Goal: Task Accomplishment & Management: Use online tool/utility

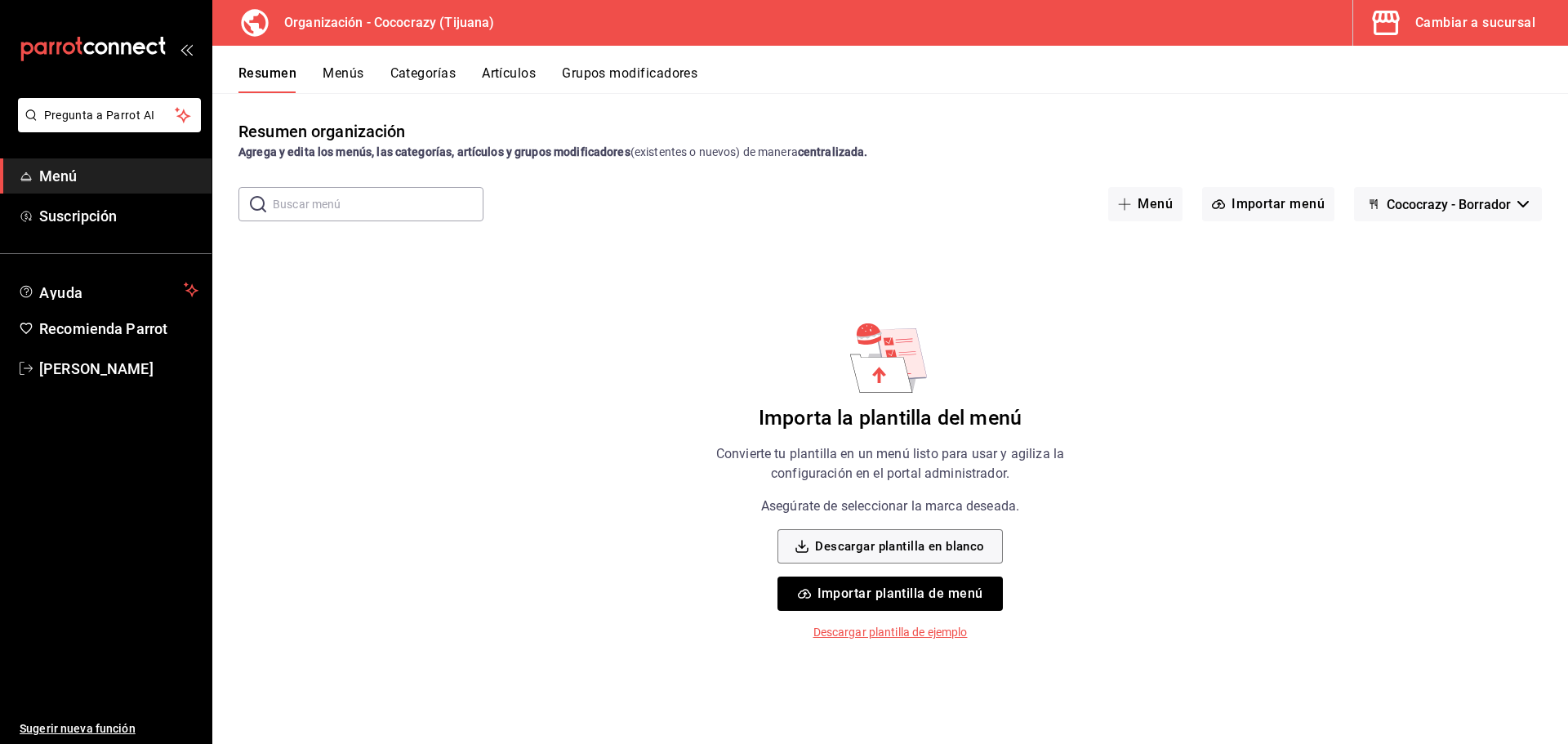
click at [912, 592] on button "Importar plantilla de menú" at bounding box center [890, 593] width 225 height 34
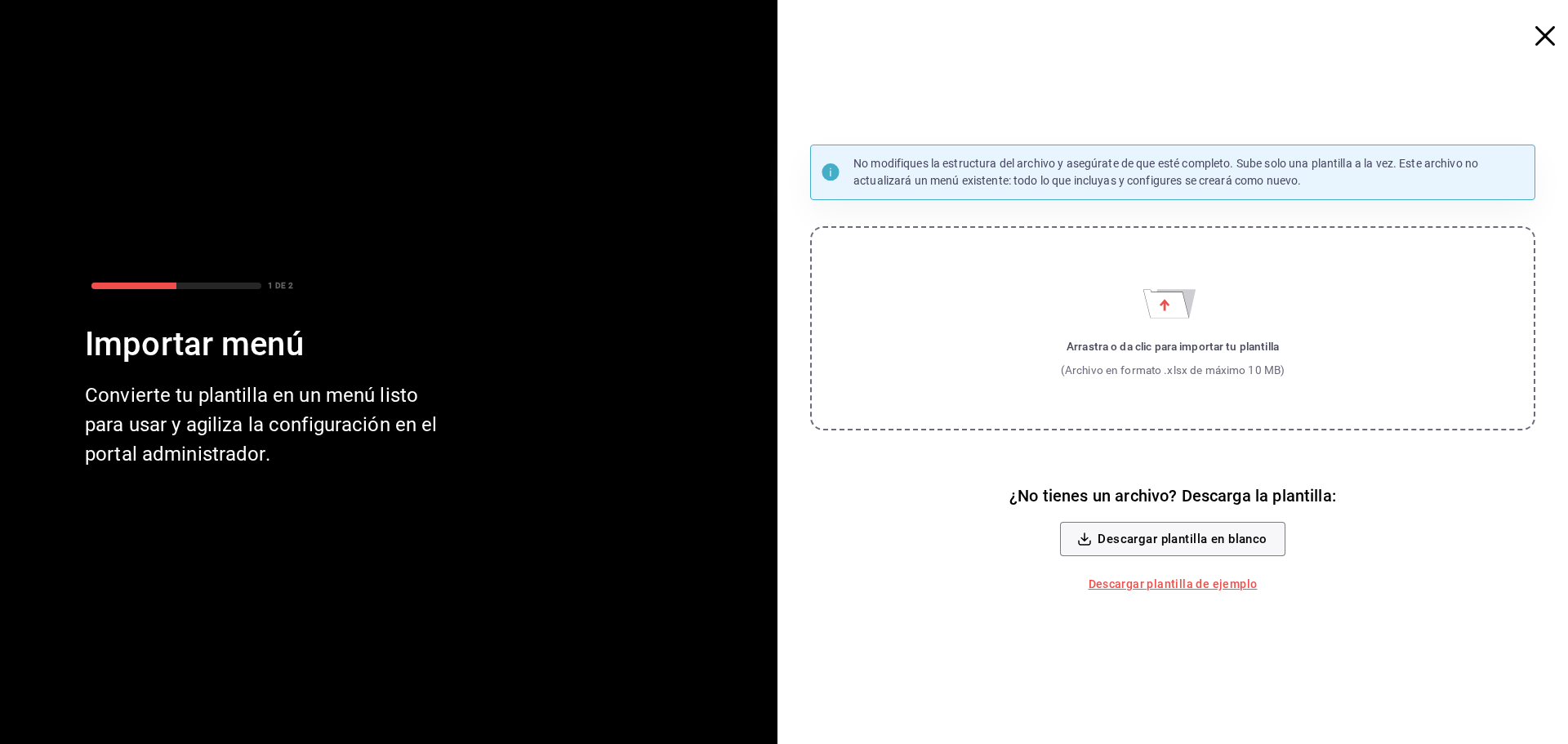
click at [1181, 318] on icon "Importar menú" at bounding box center [1165, 303] width 46 height 28
click at [0, 0] on input "Arrastra o da clic para importar tu plantilla (Archivo en formato .xlsx de máxi…" at bounding box center [0, 0] width 0 height 0
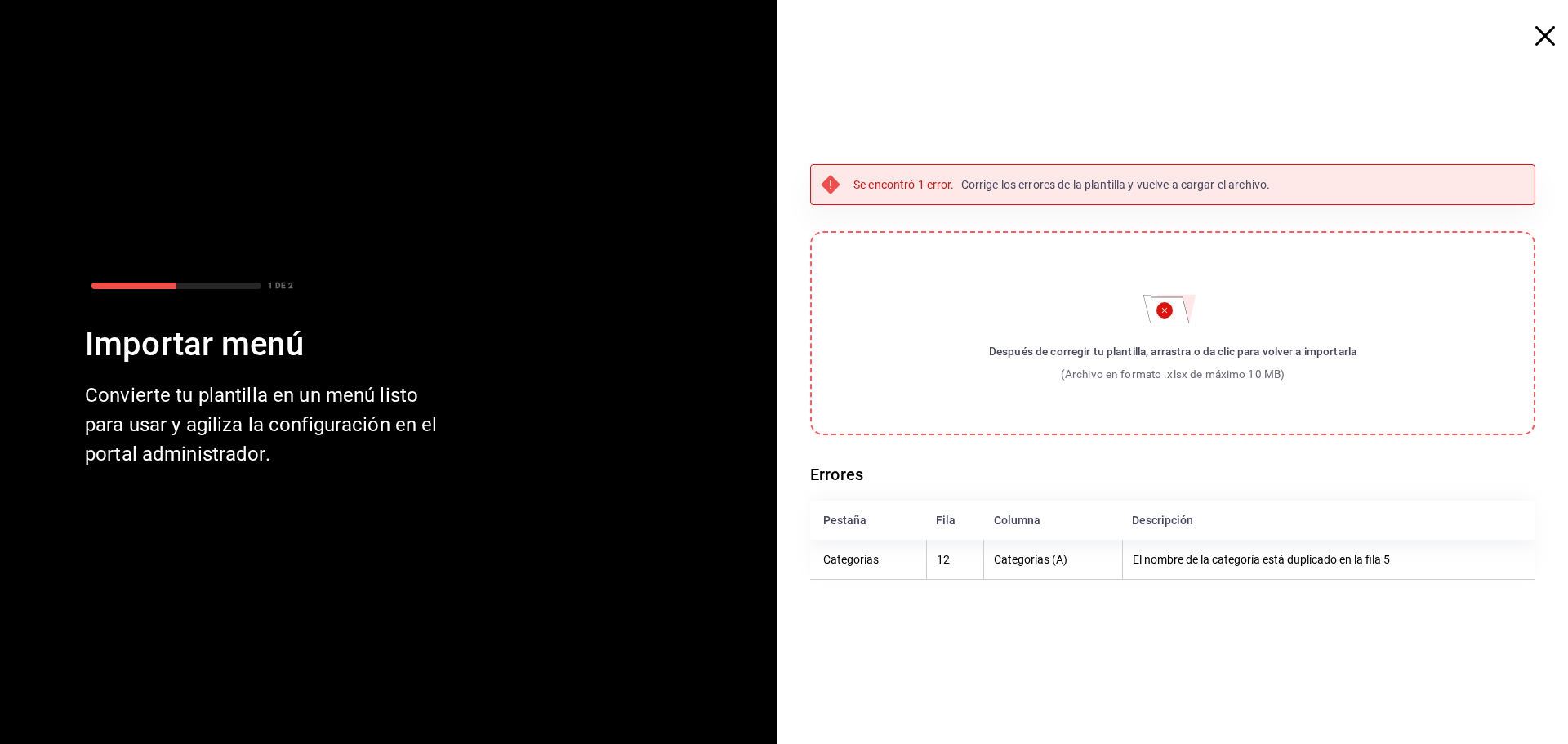
drag, startPoint x: 1234, startPoint y: 574, endPoint x: 1223, endPoint y: 559, distance: 18.6
click at [1231, 574] on th "El nombre de la categoría está duplicado en la fila 5" at bounding box center [1328, 559] width 414 height 40
click at [987, 185] on p "Corrige los errores de la plantilla y vuelve a cargar el archivo." at bounding box center [1116, 185] width 310 height 17
click at [1547, 42] on icon "button" at bounding box center [1545, 36] width 19 height 19
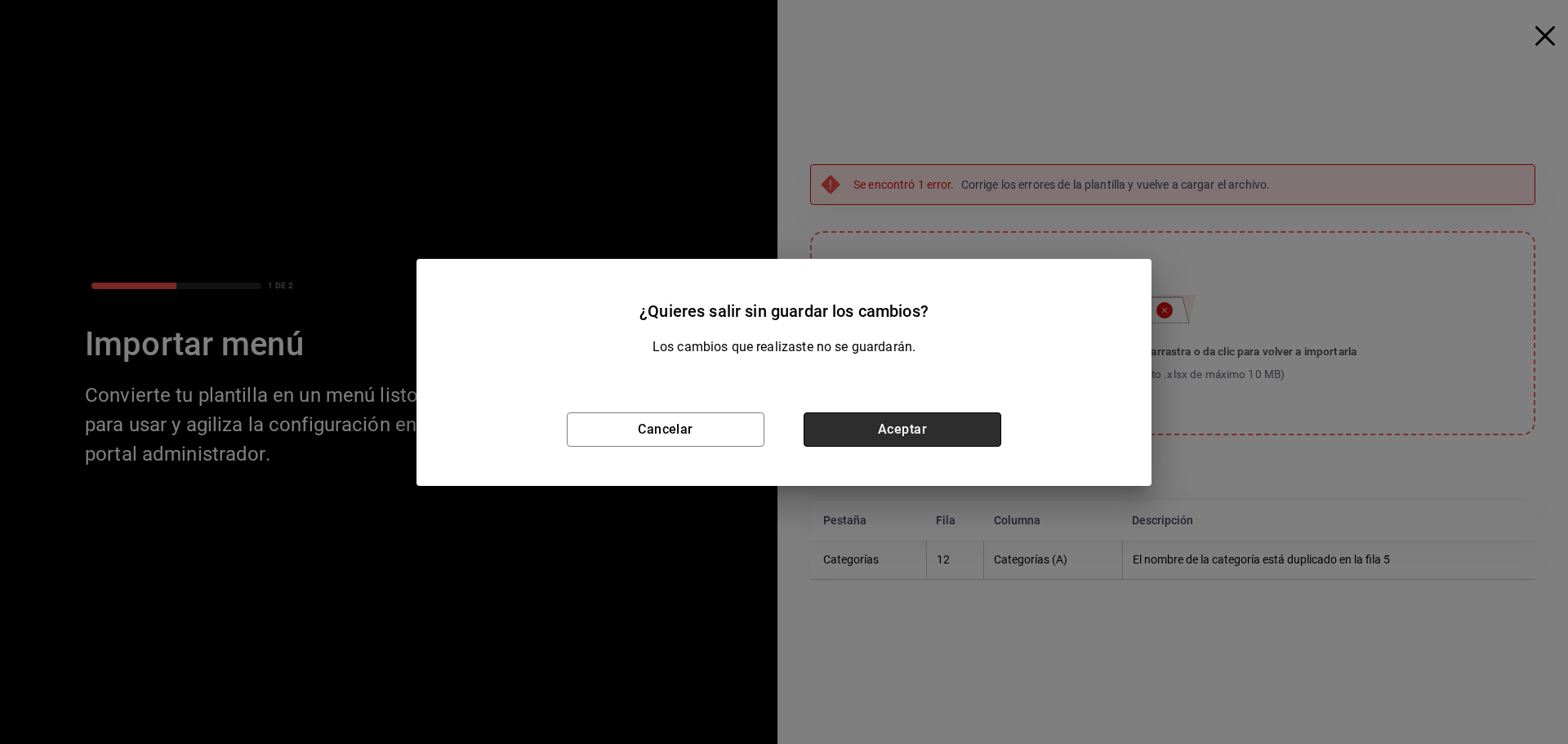
click at [845, 438] on button "Aceptar" at bounding box center [903, 429] width 198 height 34
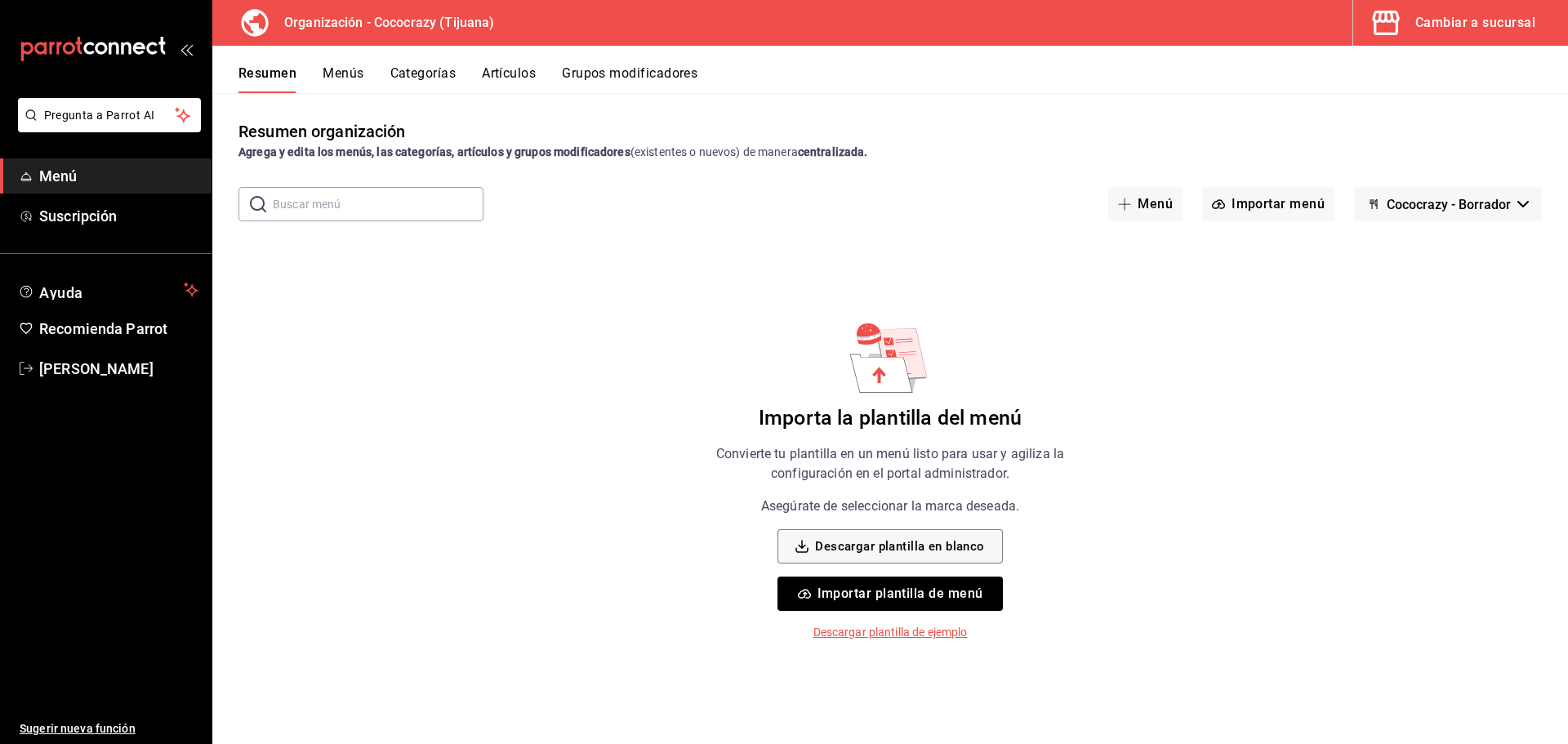
click at [913, 600] on button "Importar plantilla de menú" at bounding box center [890, 593] width 225 height 34
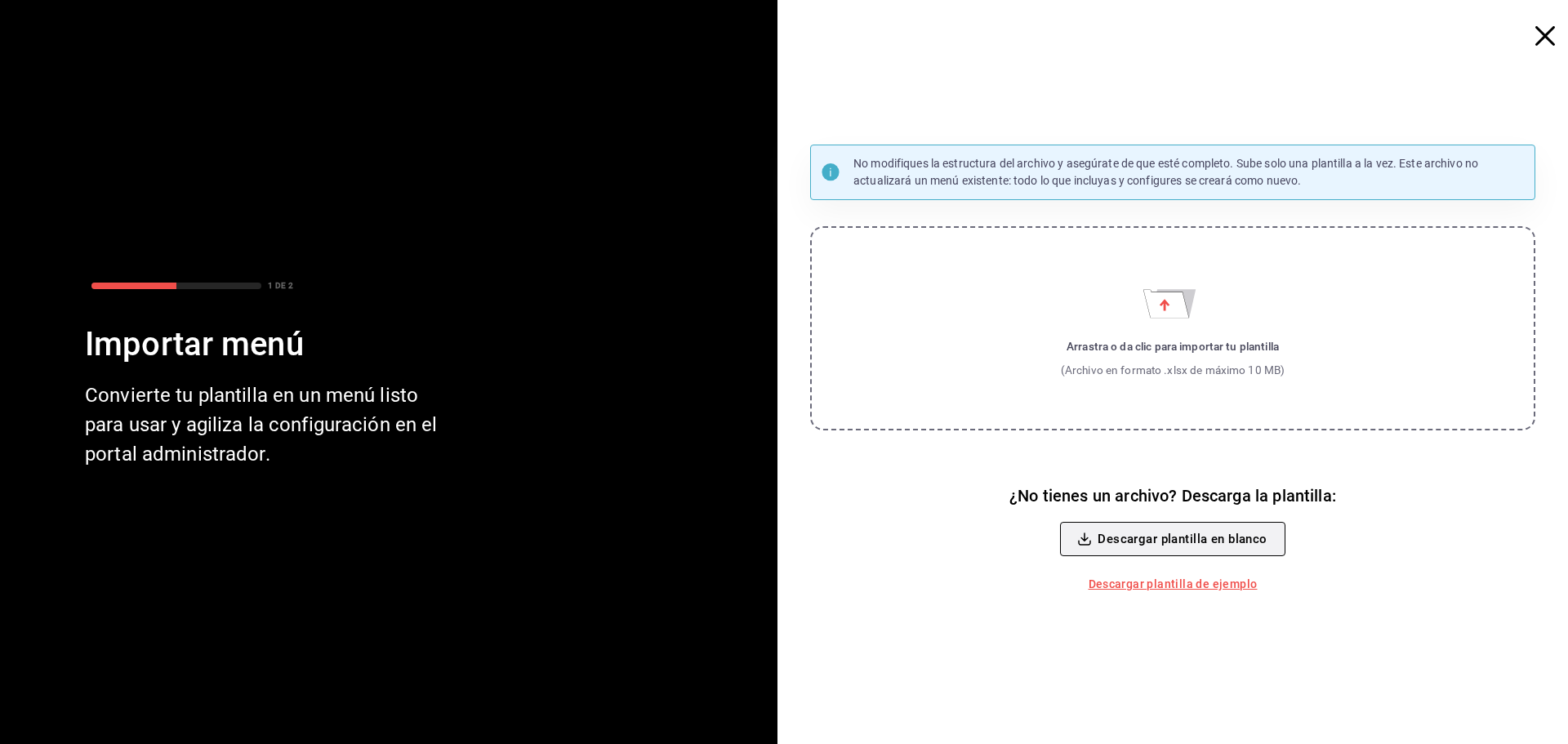
click at [1159, 539] on button "Descargar plantilla en blanco" at bounding box center [1172, 539] width 225 height 34
click at [1190, 362] on div "(Archivo en formato .xlsx de máximo 10 MB)" at bounding box center [1173, 369] width 225 height 16
click at [0, 0] on input "Arrastra o da clic para importar tu plantilla (Archivo en formato .xlsx de máxi…" at bounding box center [0, 0] width 0 height 0
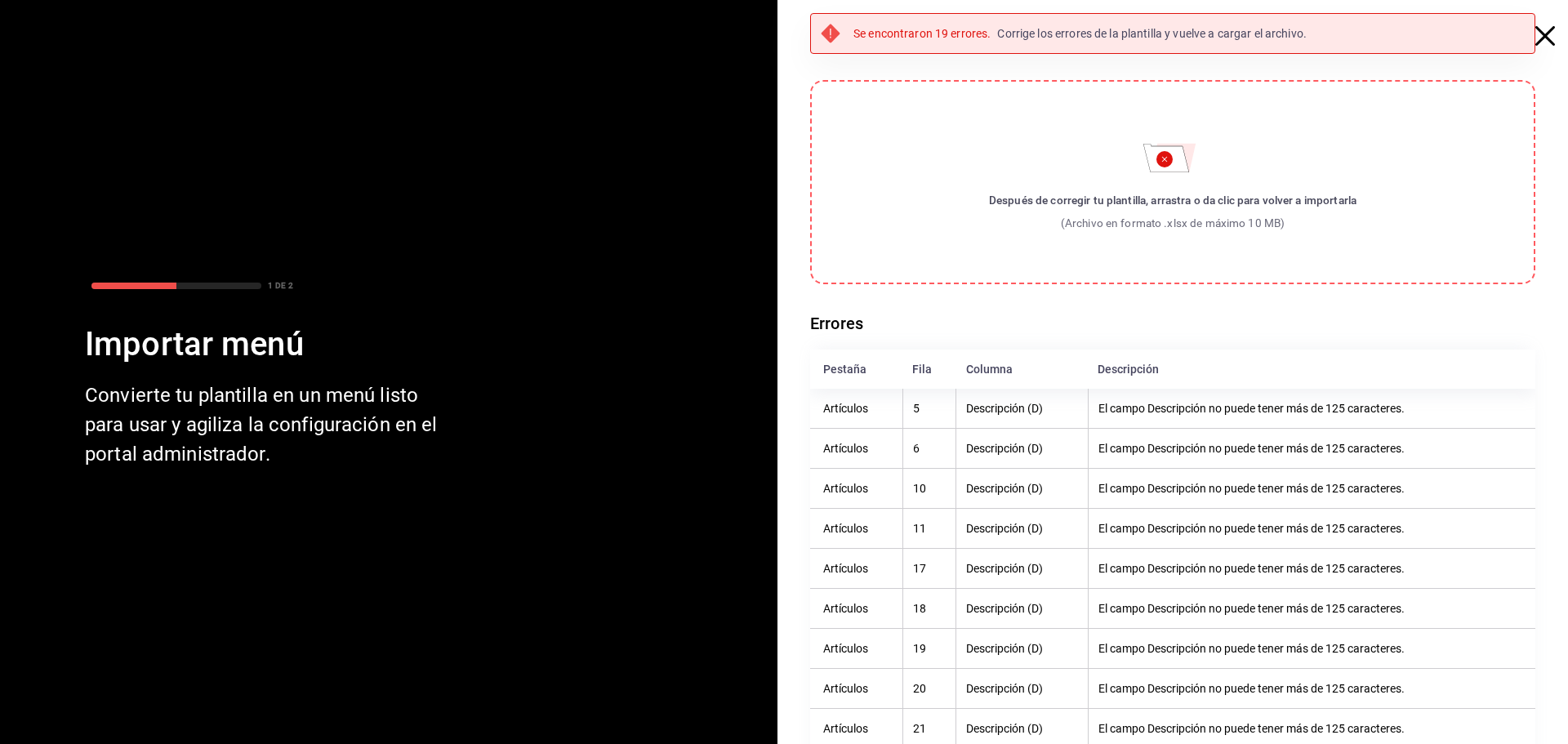
click at [1538, 37] on icon "button" at bounding box center [1545, 36] width 19 height 19
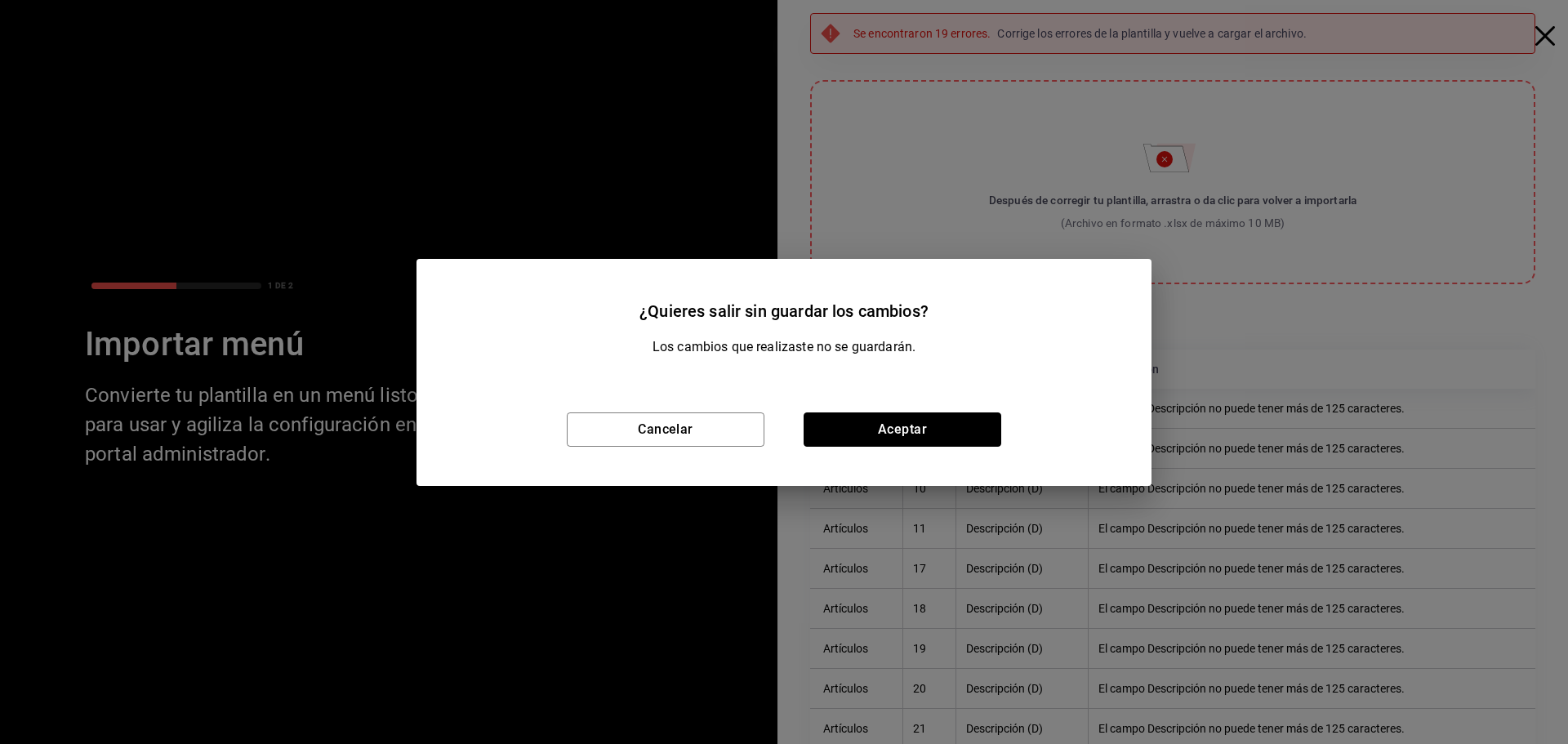
drag, startPoint x: 876, startPoint y: 435, endPoint x: 910, endPoint y: 433, distance: 34.1
click at [877, 435] on button "Aceptar" at bounding box center [903, 429] width 198 height 34
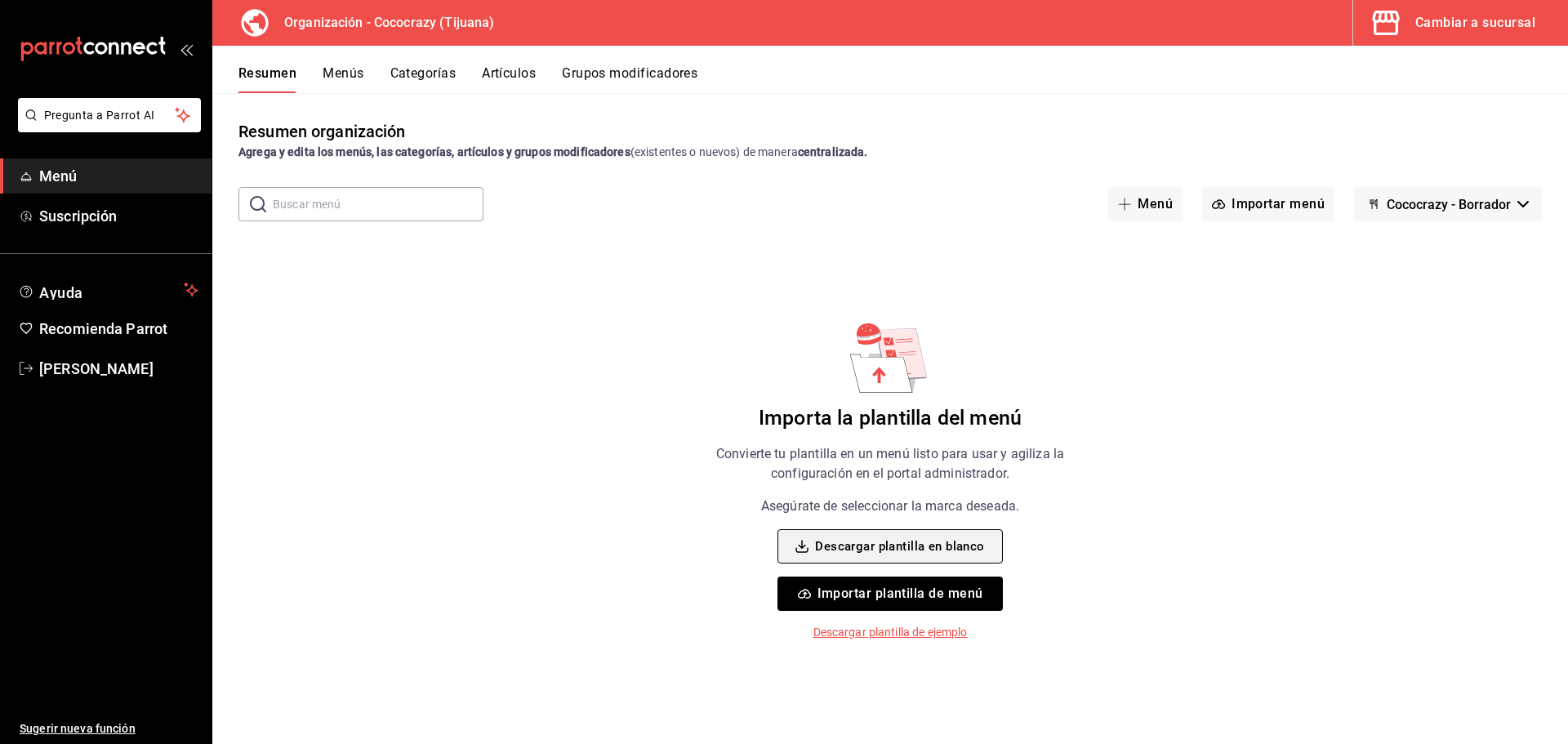
click at [850, 549] on button "Descargar plantilla en blanco" at bounding box center [890, 545] width 225 height 34
click at [905, 601] on button "Importar plantilla de menú" at bounding box center [890, 593] width 225 height 34
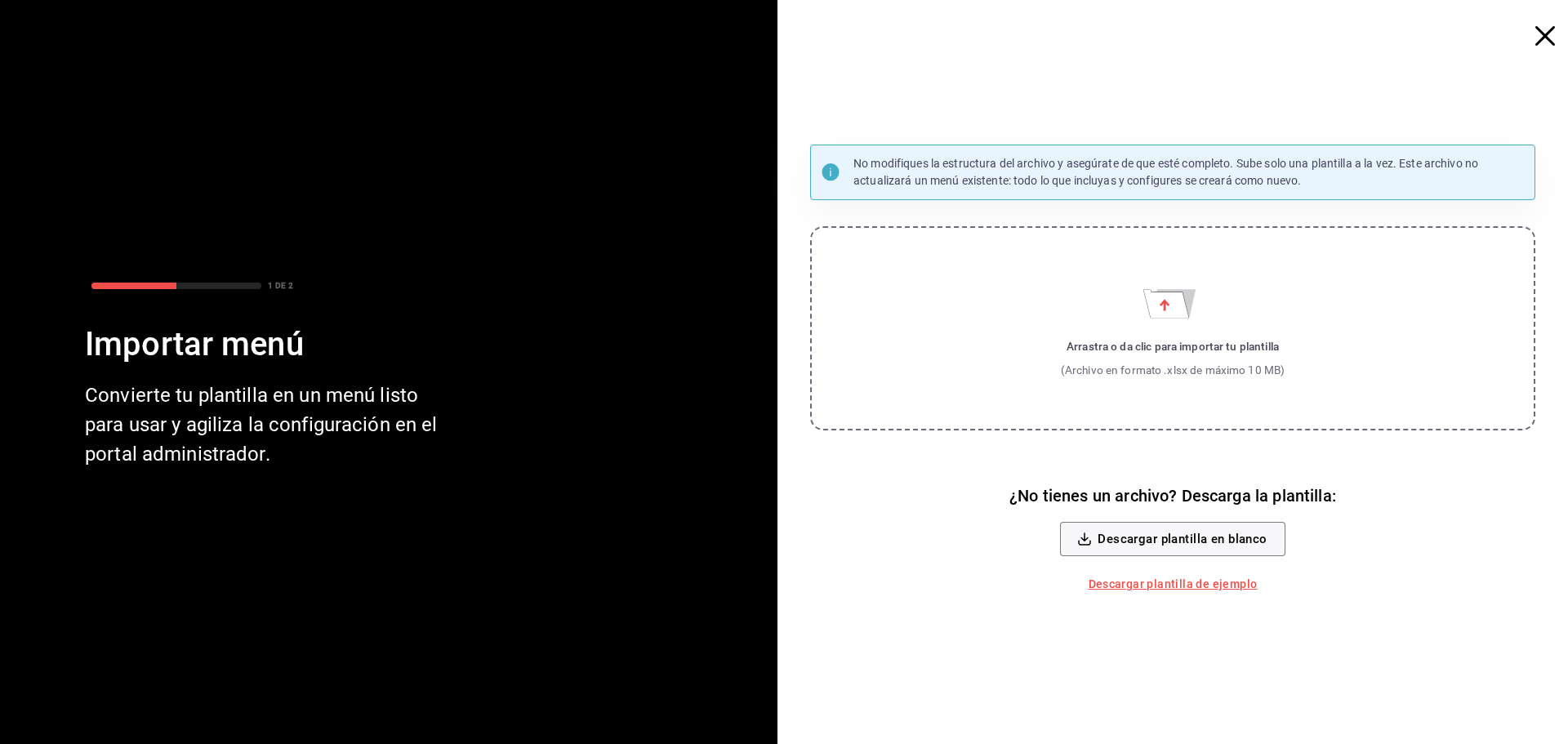
click at [1188, 372] on div "(Archivo en formato .xlsx de máximo 10 MB)" at bounding box center [1173, 369] width 225 height 16
click at [0, 0] on input "Arrastra o da clic para importar tu plantilla (Archivo en formato .xlsx de máxi…" at bounding box center [0, 0] width 0 height 0
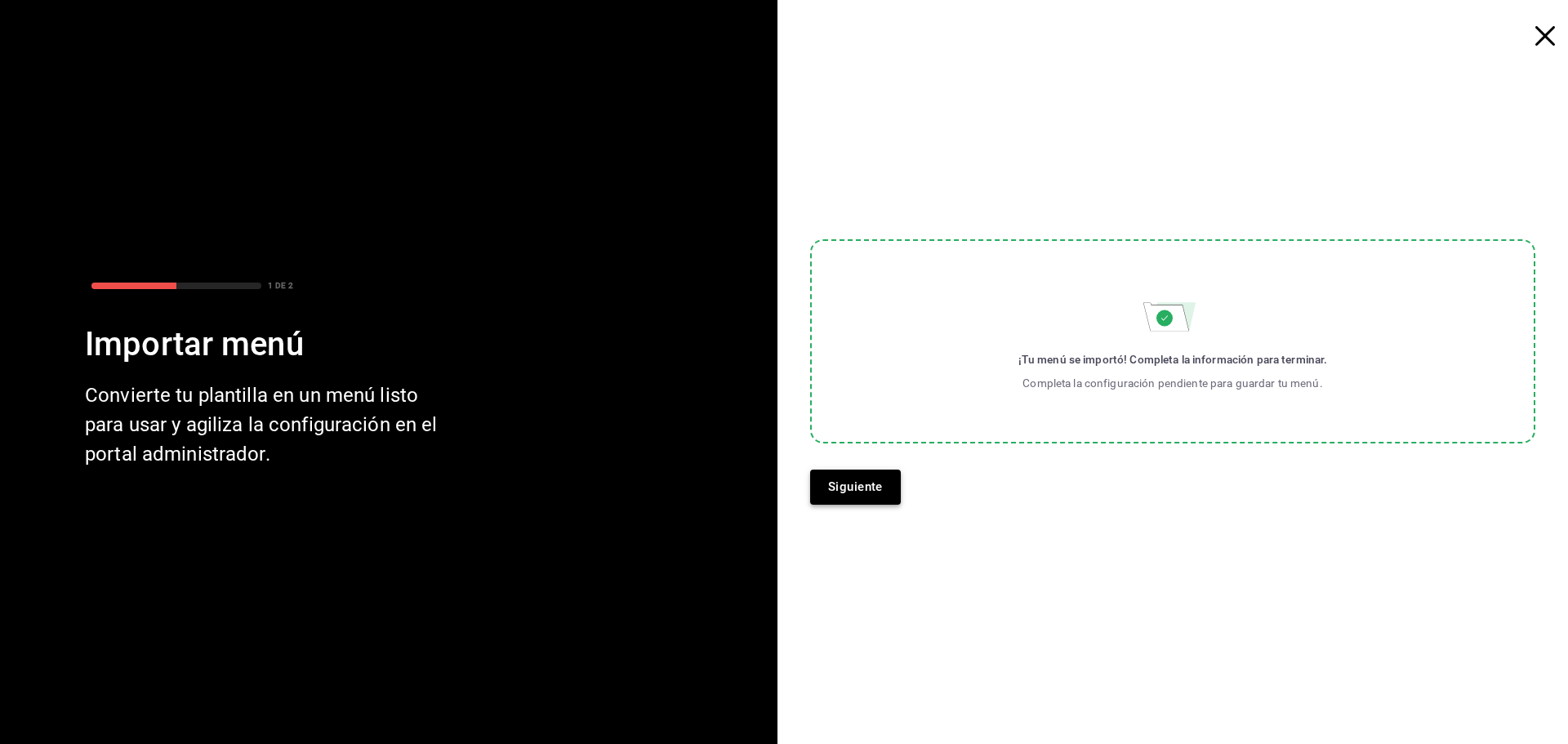
click at [854, 494] on button "Siguiente" at bounding box center [855, 486] width 91 height 34
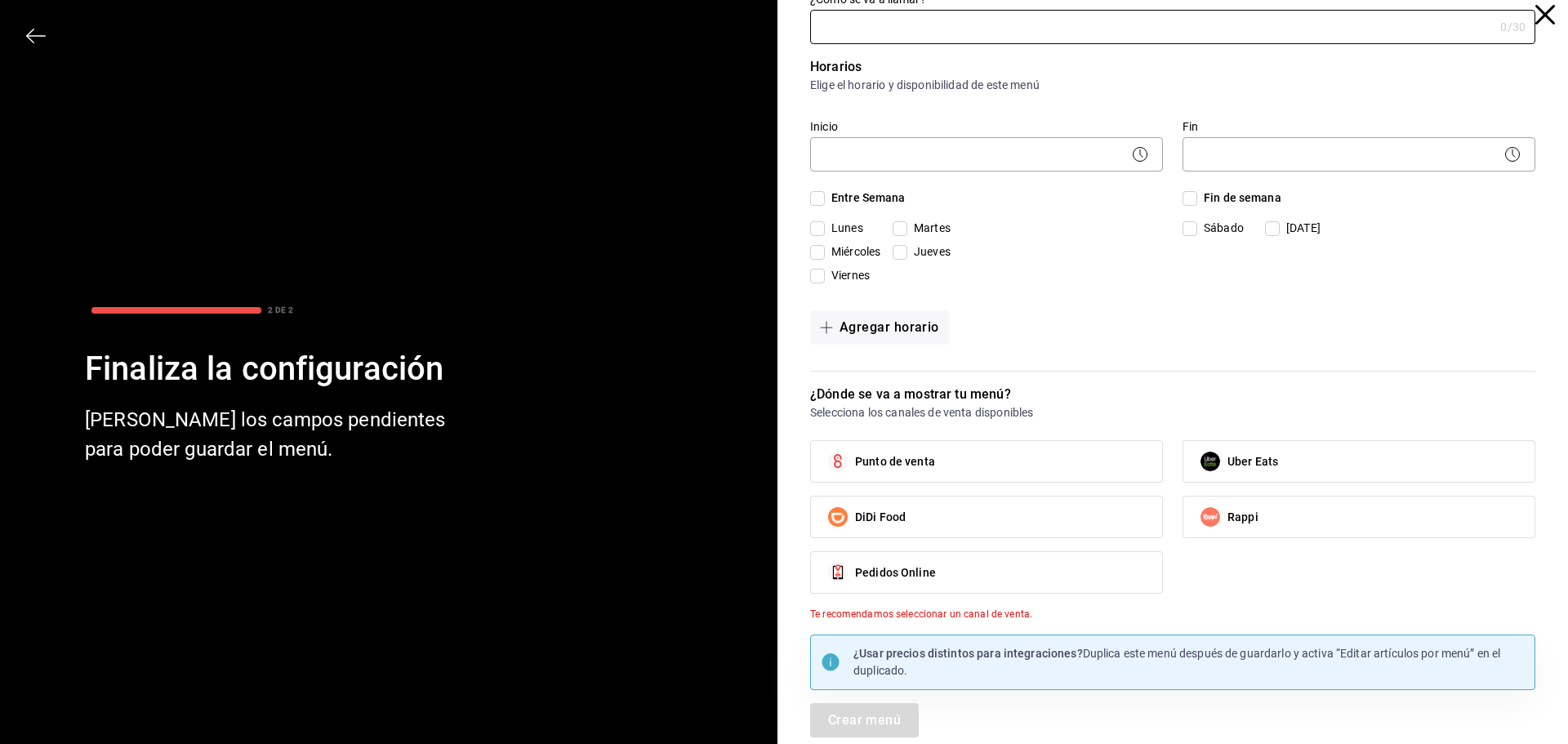
scroll to position [28, 0]
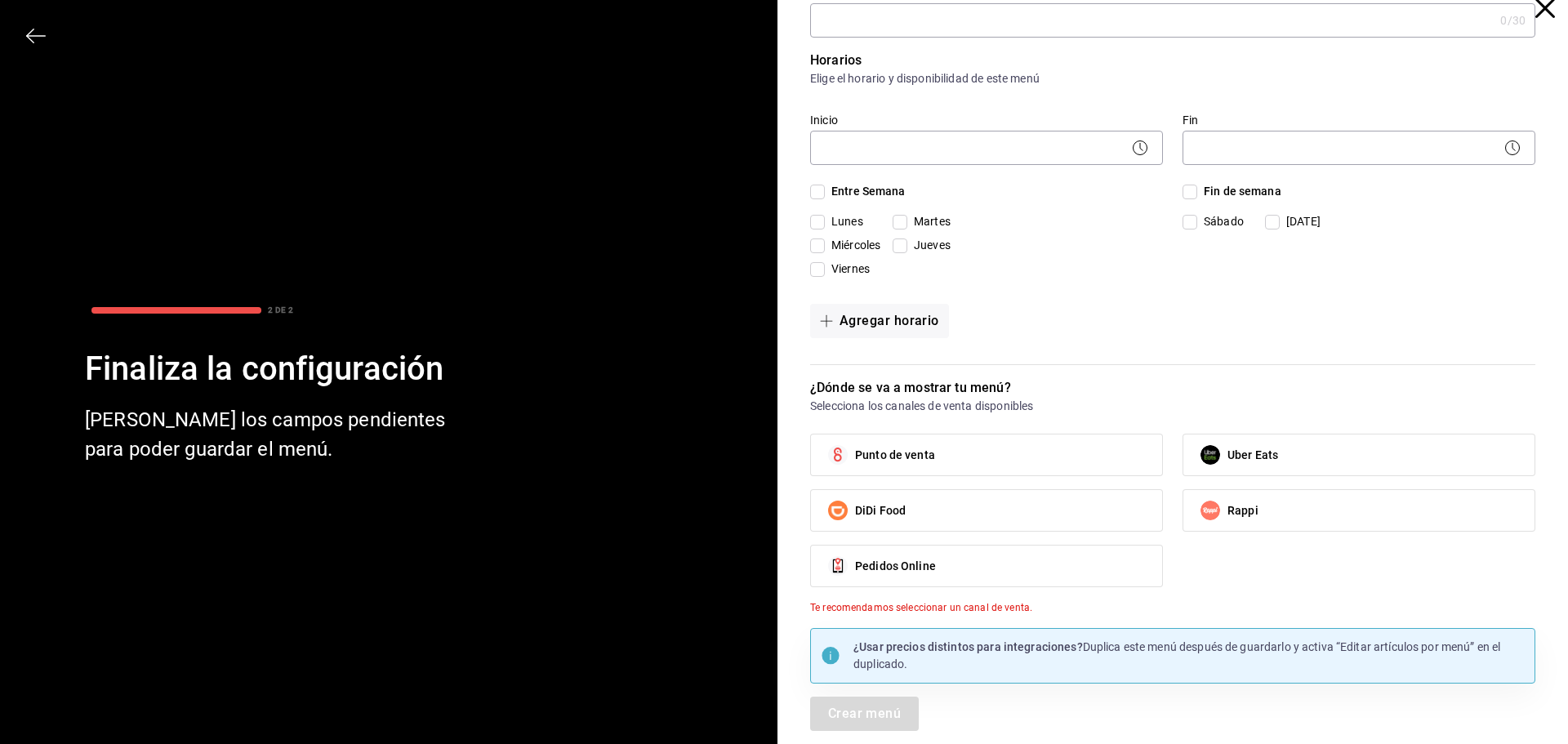
click at [927, 455] on span "Punto de venta" at bounding box center [895, 455] width 80 height 17
click at [855, 455] on input "Punto de venta" at bounding box center [837, 454] width 34 height 34
checkbox input "true"
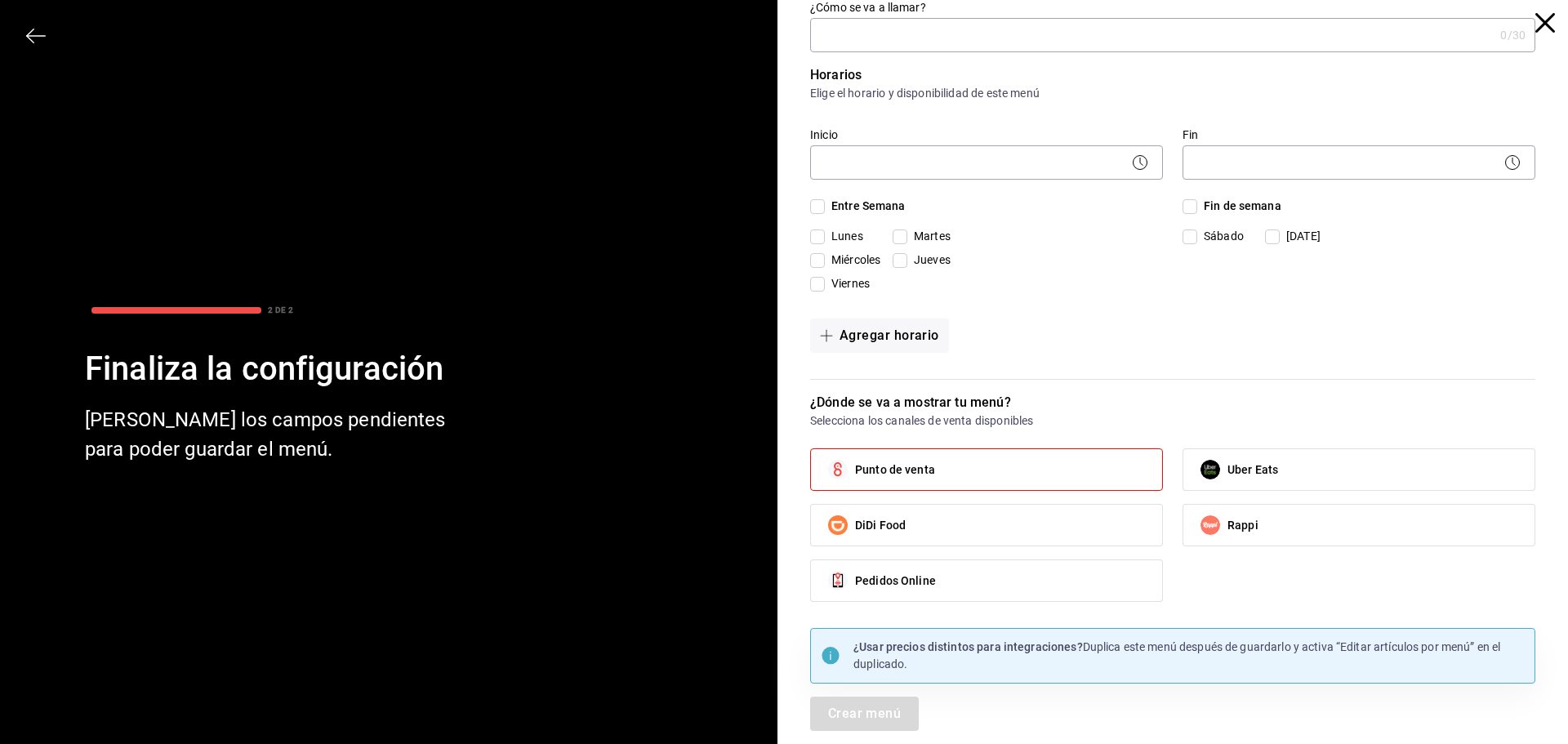
scroll to position [0, 0]
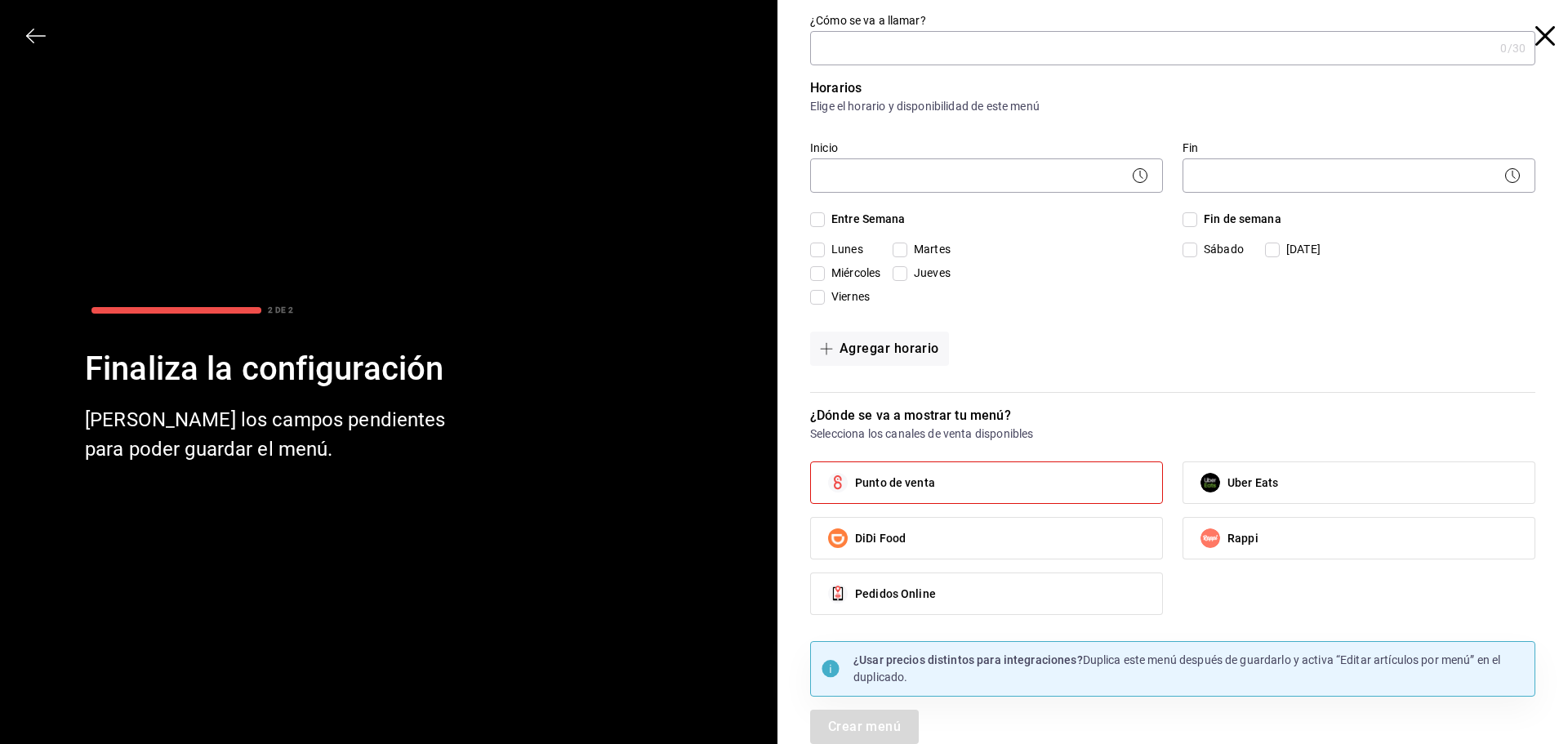
click at [904, 46] on input "¿Cómo se va a llamar?" at bounding box center [1152, 48] width 684 height 33
type input "m"
type input "Menu Local"
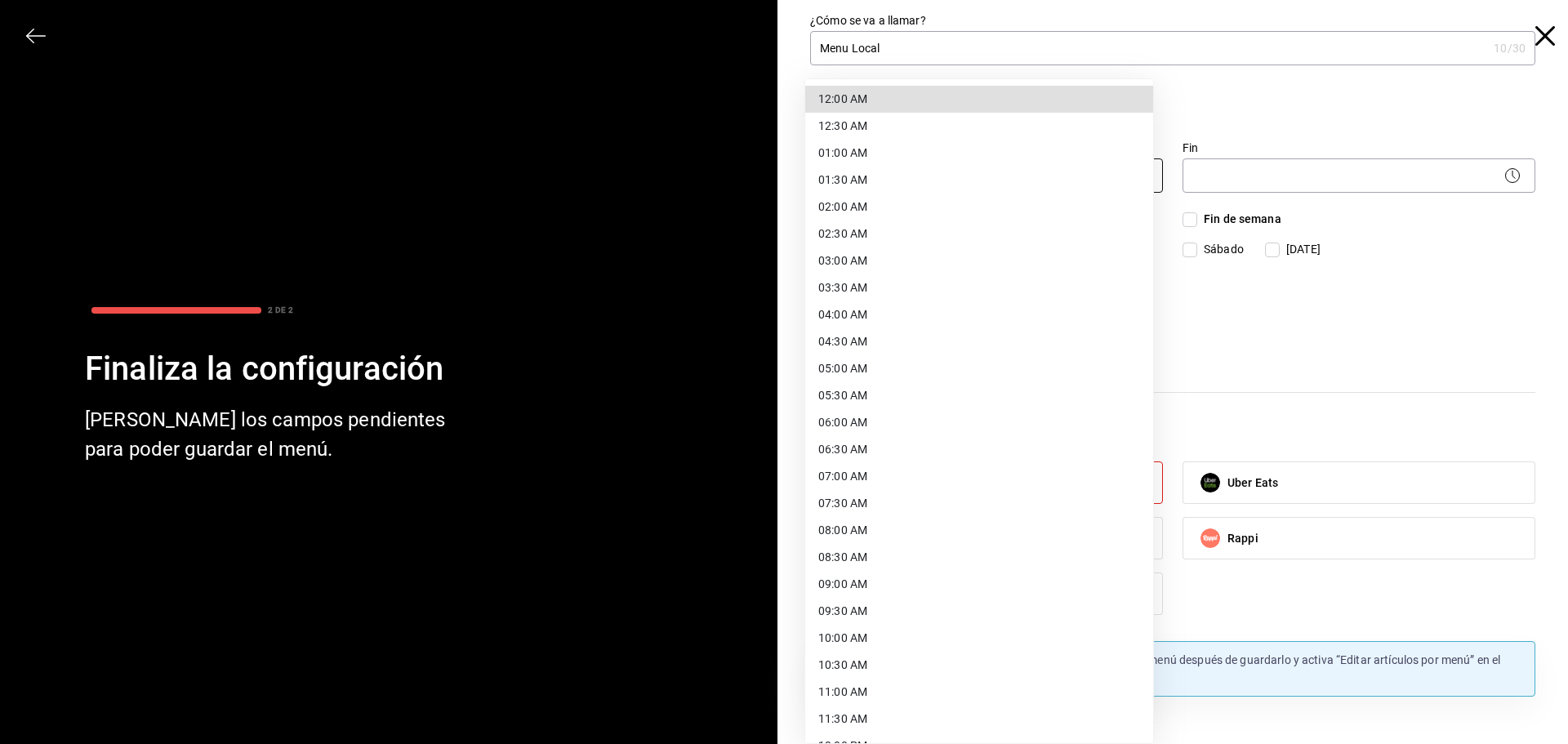
click at [1021, 179] on body "Pregunta a Parrot AI Menú Suscripción Ayuda Recomienda Parrot [PERSON_NAME] Sug…" at bounding box center [784, 372] width 1568 height 744
click at [1345, 129] on div at bounding box center [784, 372] width 1568 height 744
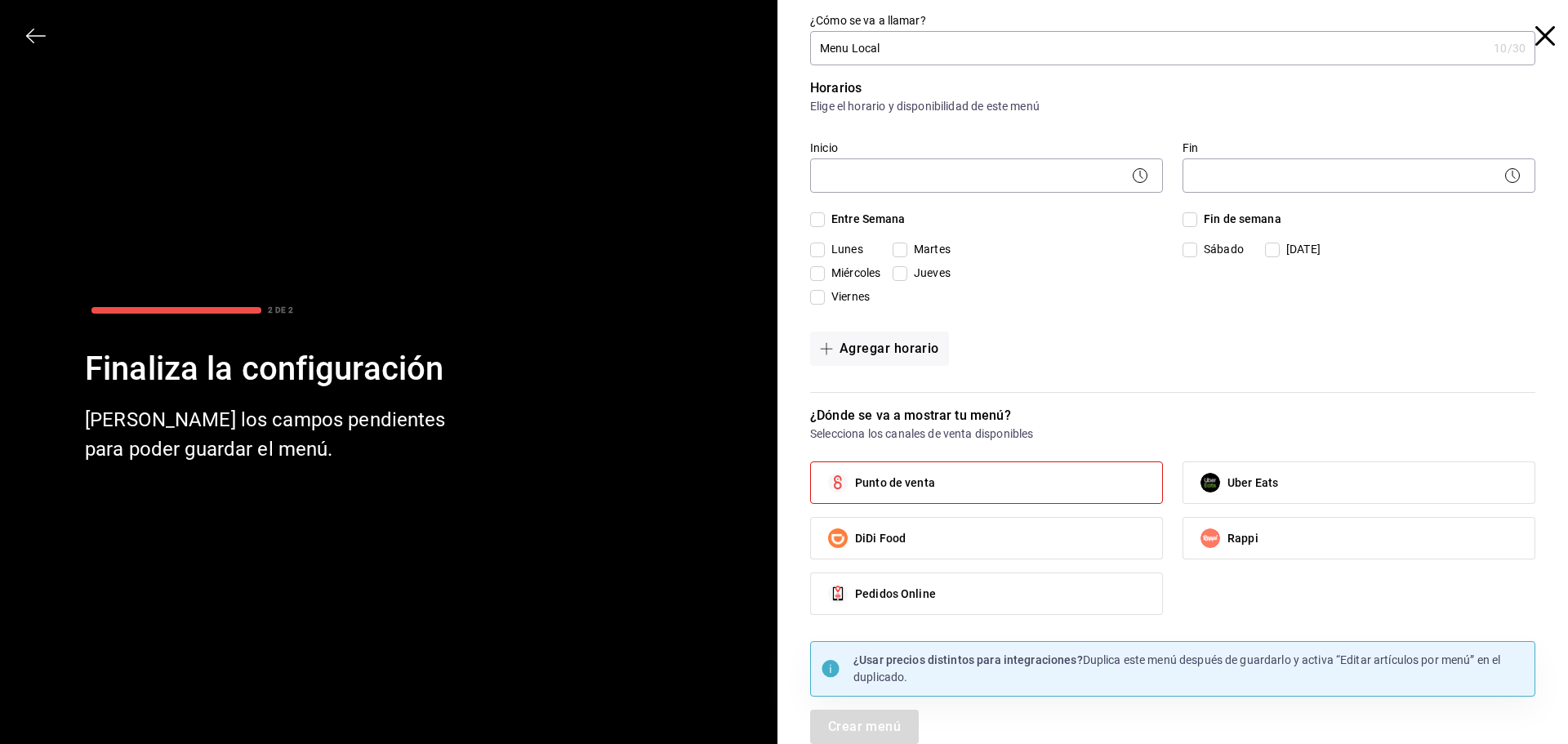
click at [815, 221] on input "Entre Semana" at bounding box center [816, 219] width 15 height 15
checkbox input "true"
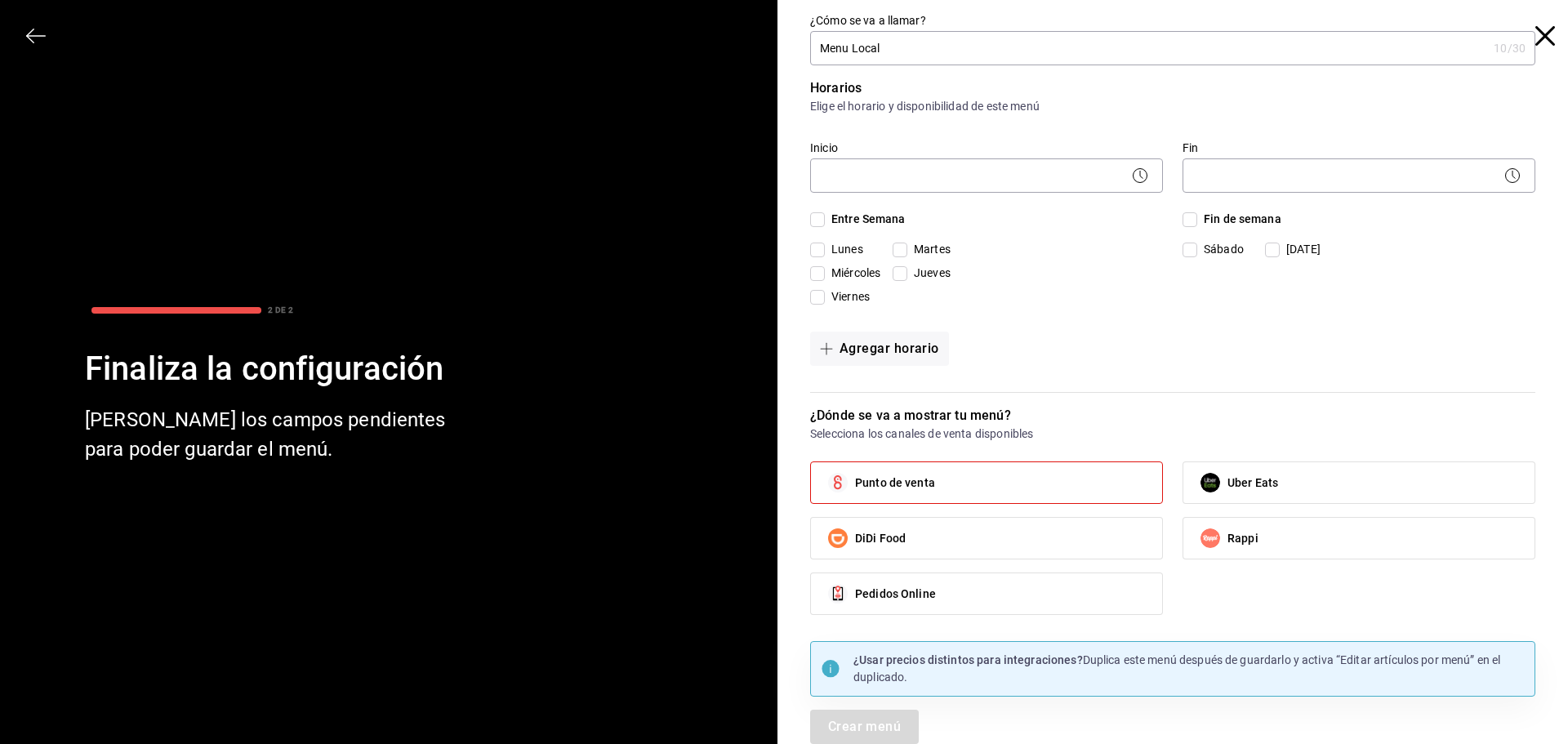
checkbox input "true"
click at [1183, 225] on input "Fin de semana" at bounding box center [1189, 219] width 15 height 15
checkbox input "true"
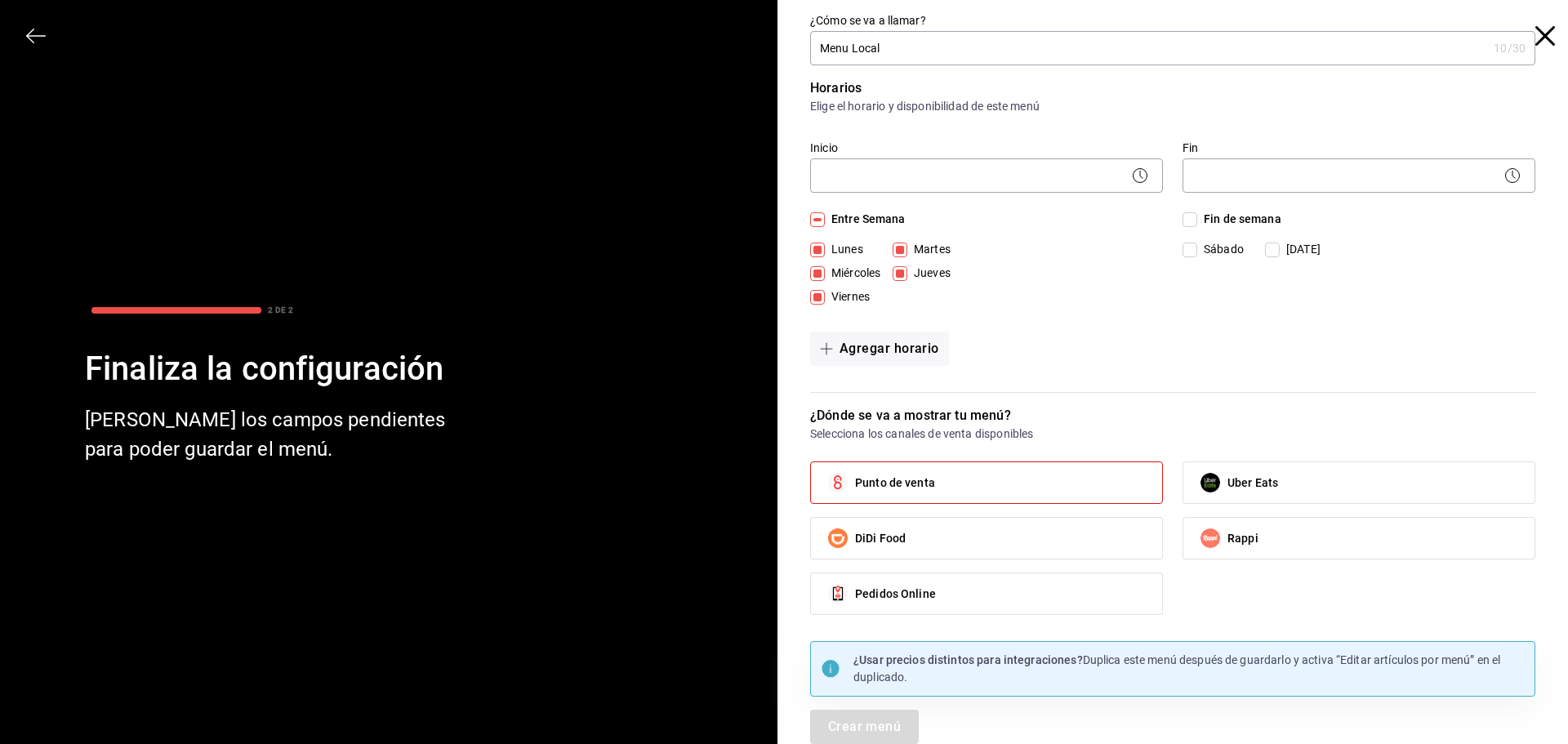
checkbox input "true"
click at [879, 346] on button "Agregar horario" at bounding box center [878, 348] width 138 height 34
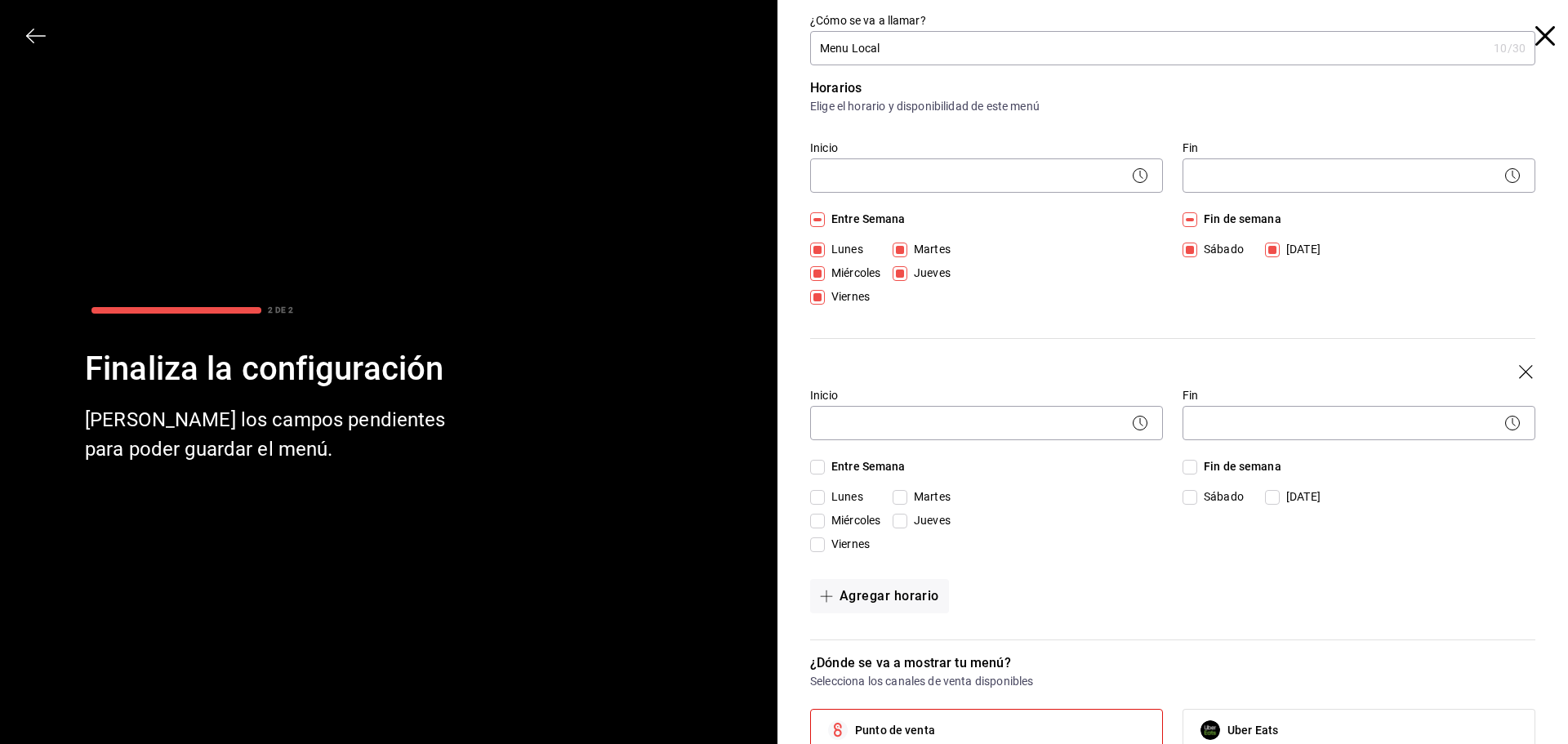
click at [1519, 369] on icon "button" at bounding box center [1525, 372] width 14 height 14
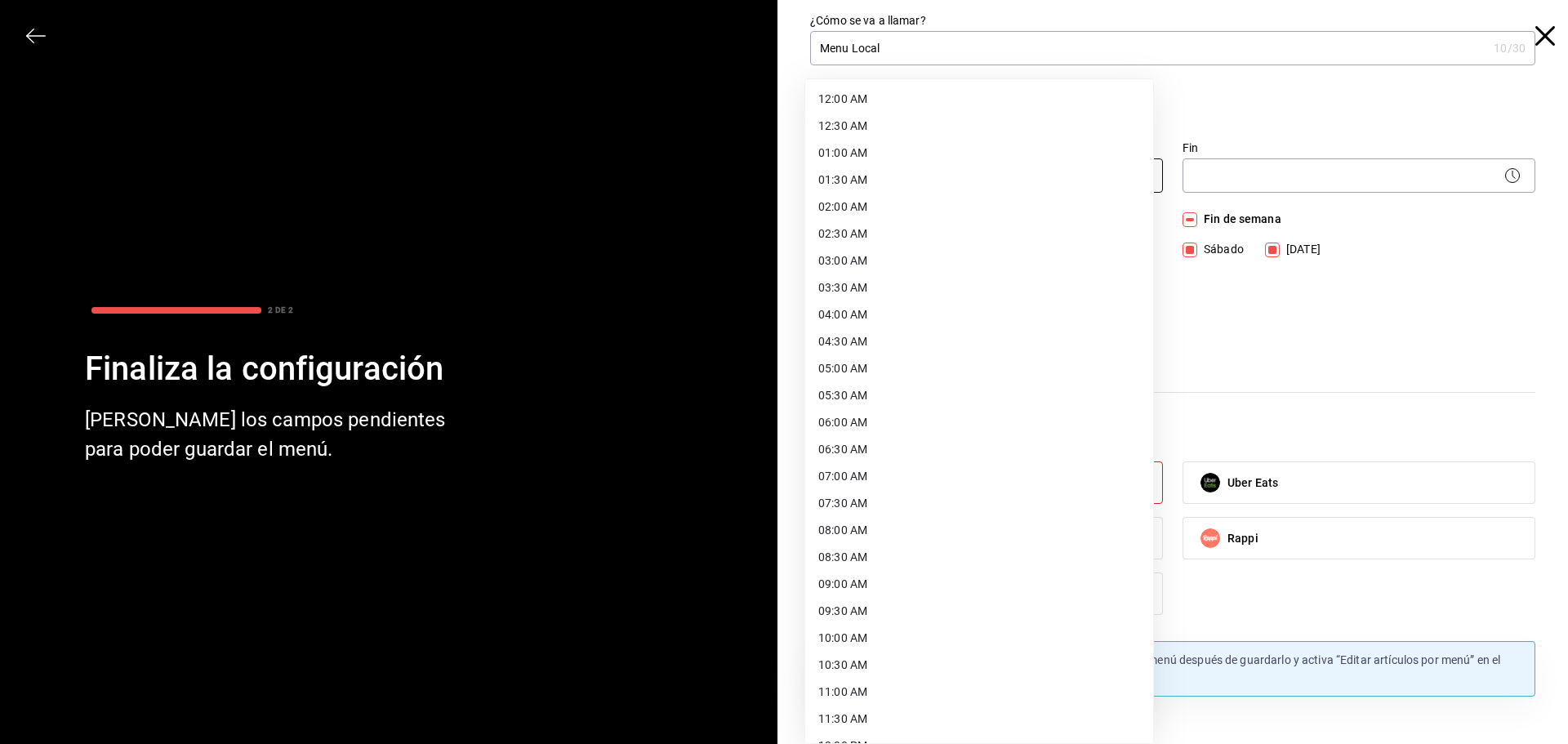
click at [996, 170] on body "Pregunta a Parrot AI Menú Suscripción Ayuda Recomienda Parrot [PERSON_NAME] Sug…" at bounding box center [784, 372] width 1568 height 744
click at [882, 92] on li "12:00 AM" at bounding box center [978, 100] width 348 height 27
type input "00:00"
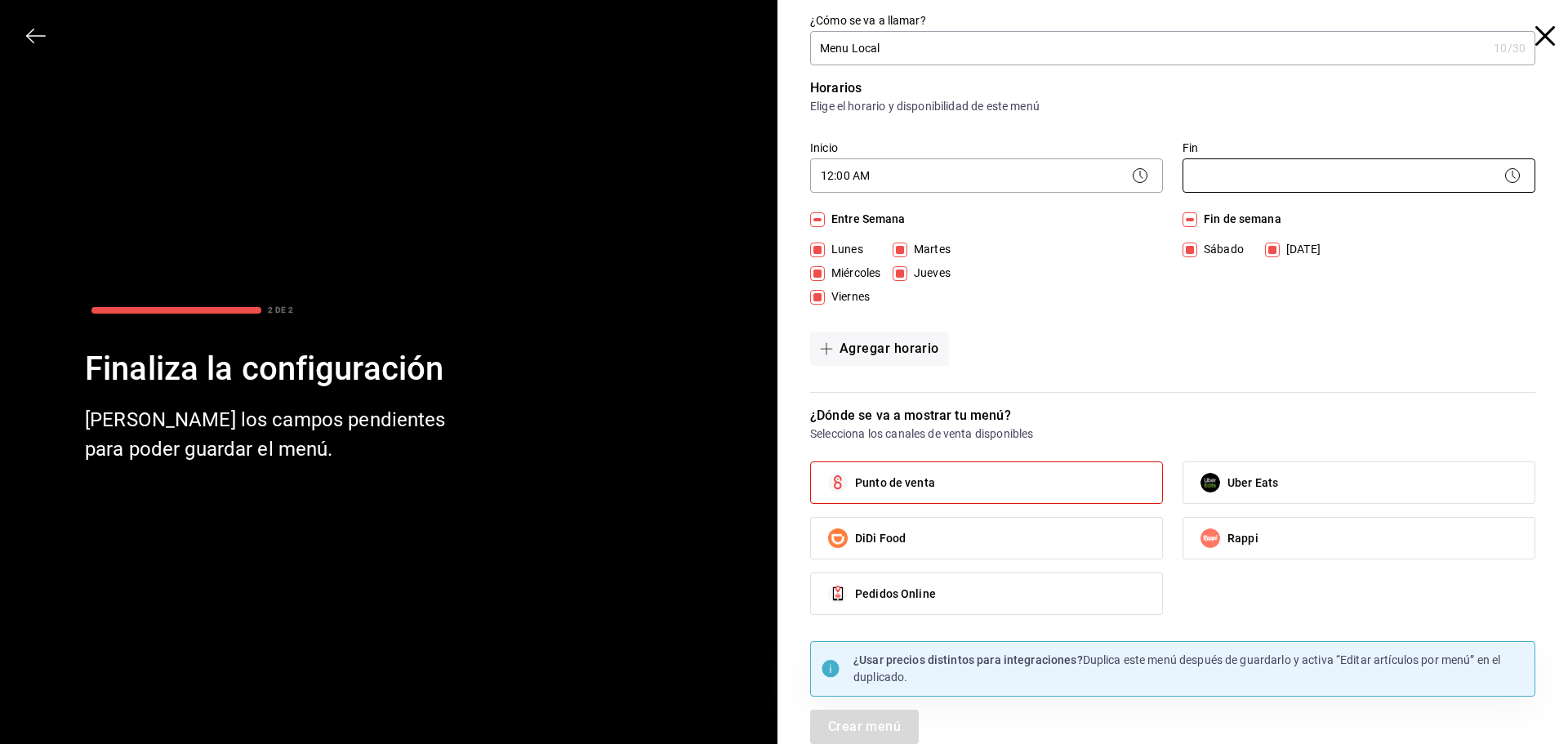
click at [1313, 175] on body "Pregunta a Parrot AI Menú Suscripción Ayuda Recomienda Parrot [PERSON_NAME] Sug…" at bounding box center [784, 372] width 1568 height 744
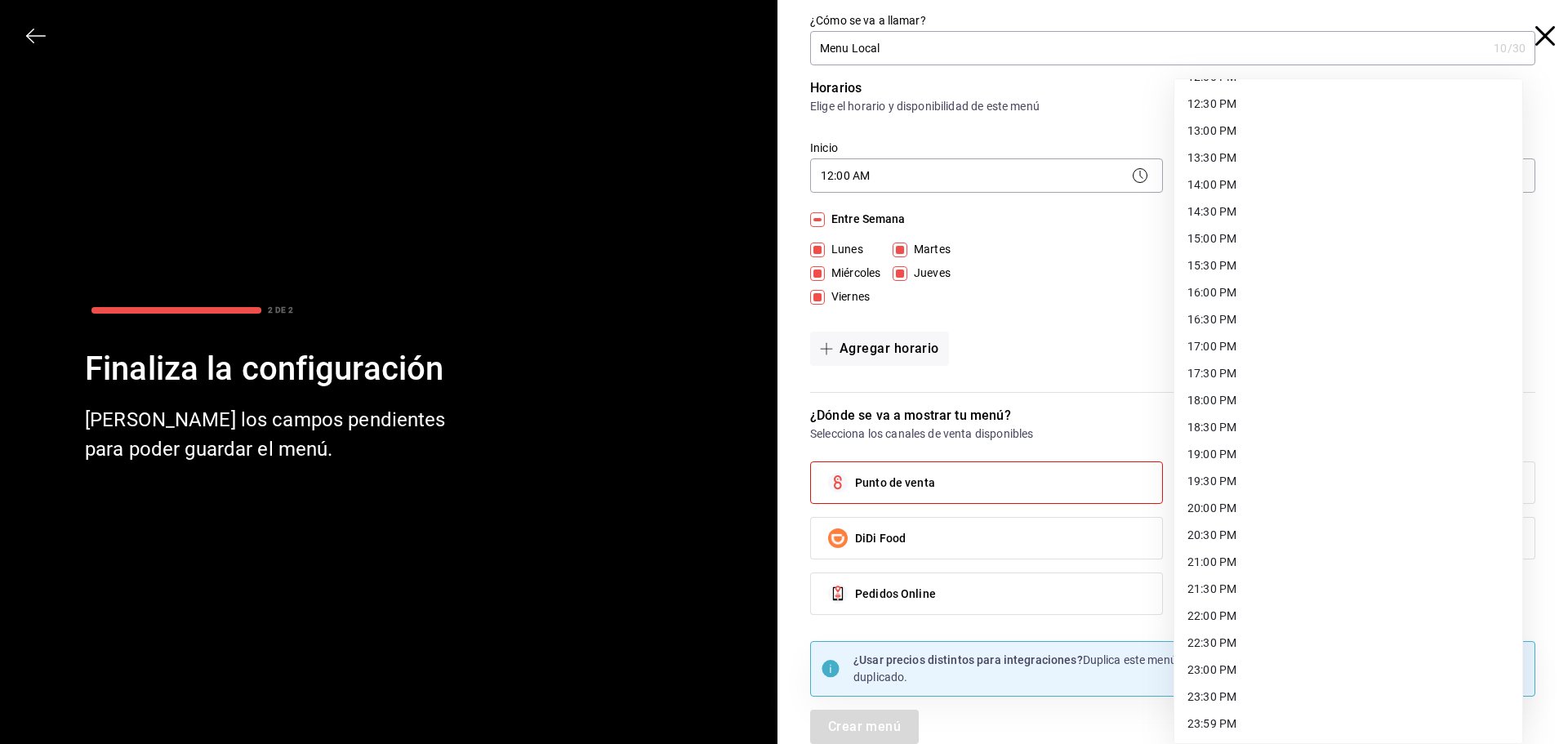
scroll to position [669, 0]
click at [1241, 726] on li "23:59 PM" at bounding box center [1347, 724] width 348 height 27
type input "23:59"
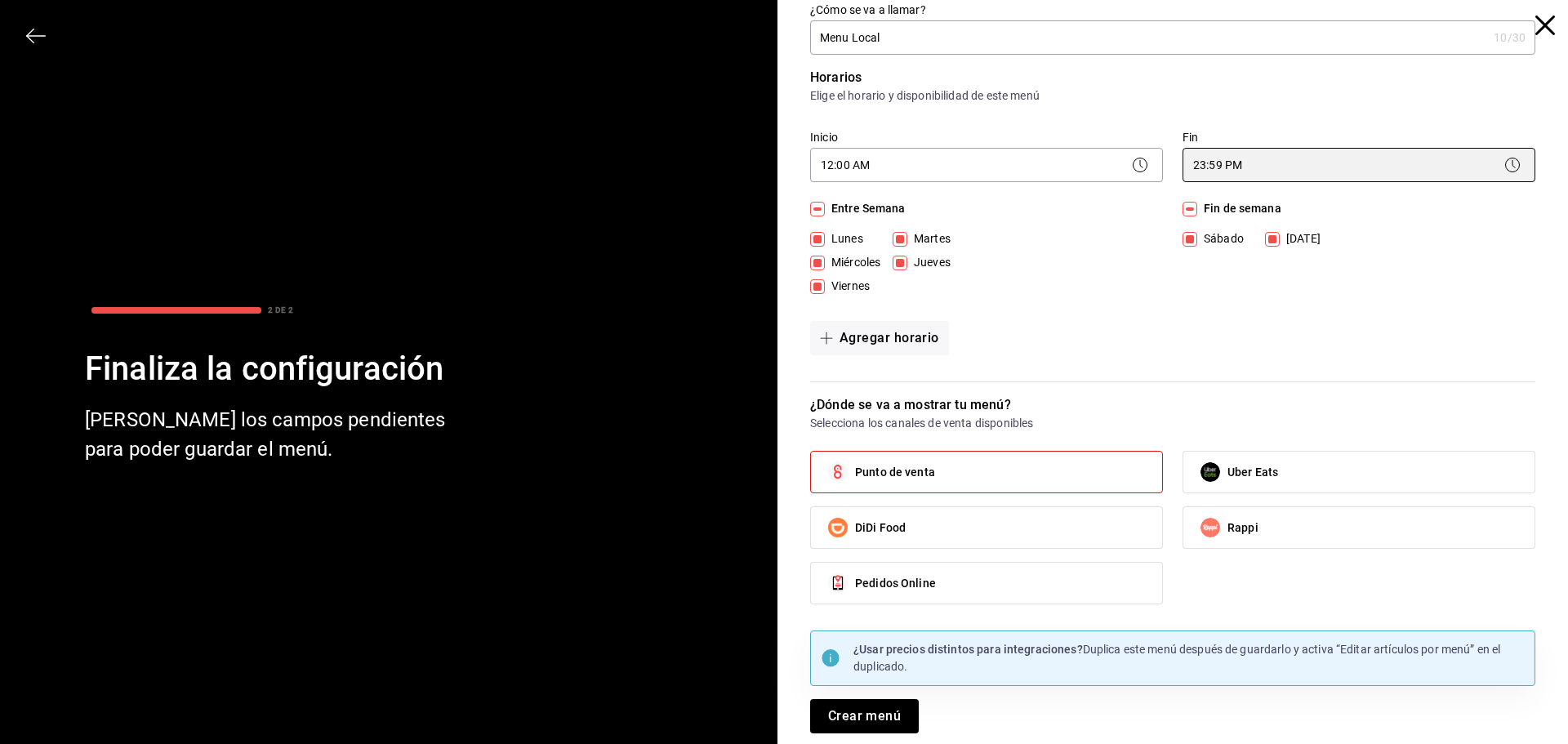
scroll to position [13, 0]
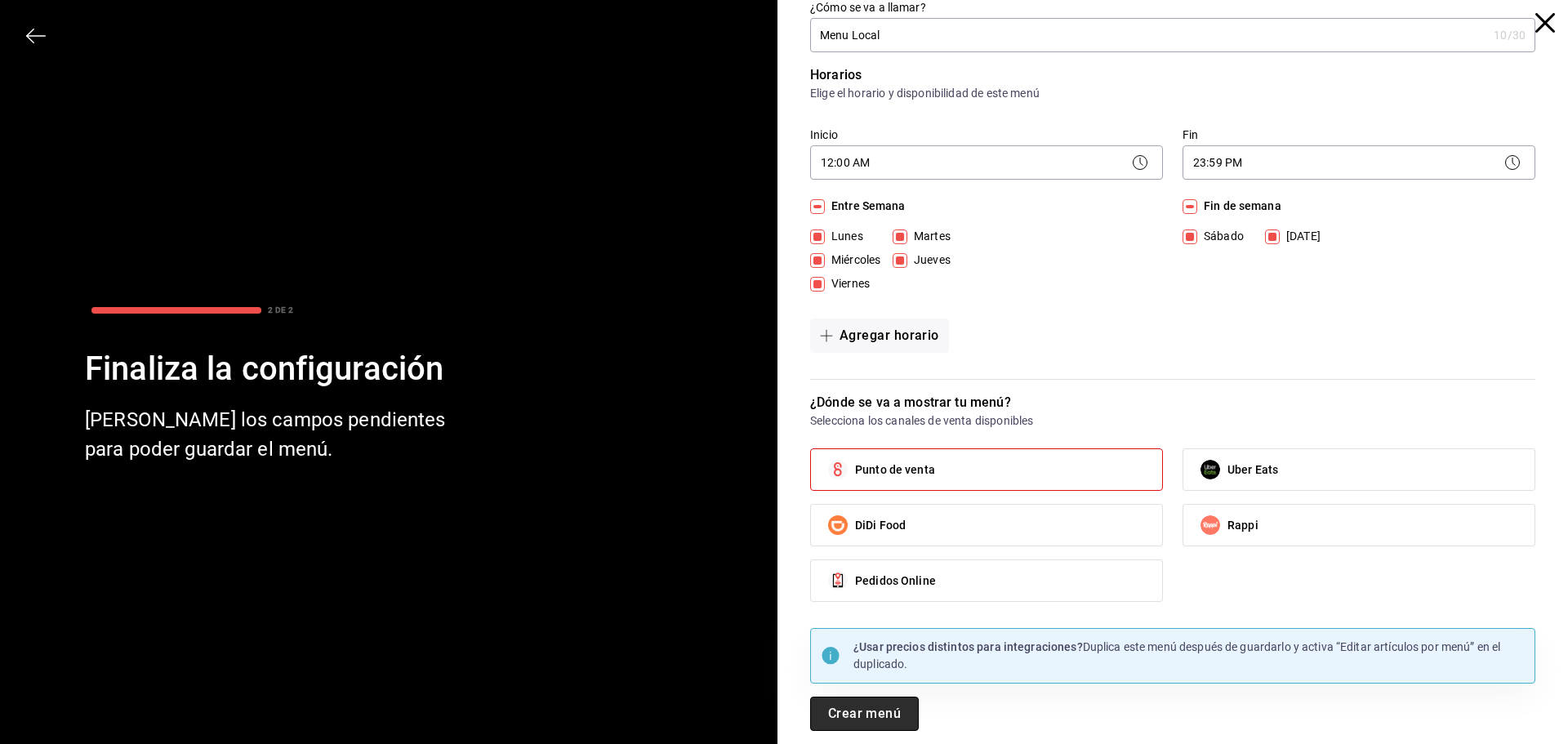
click at [874, 710] on button "Crear menú" at bounding box center [864, 713] width 108 height 34
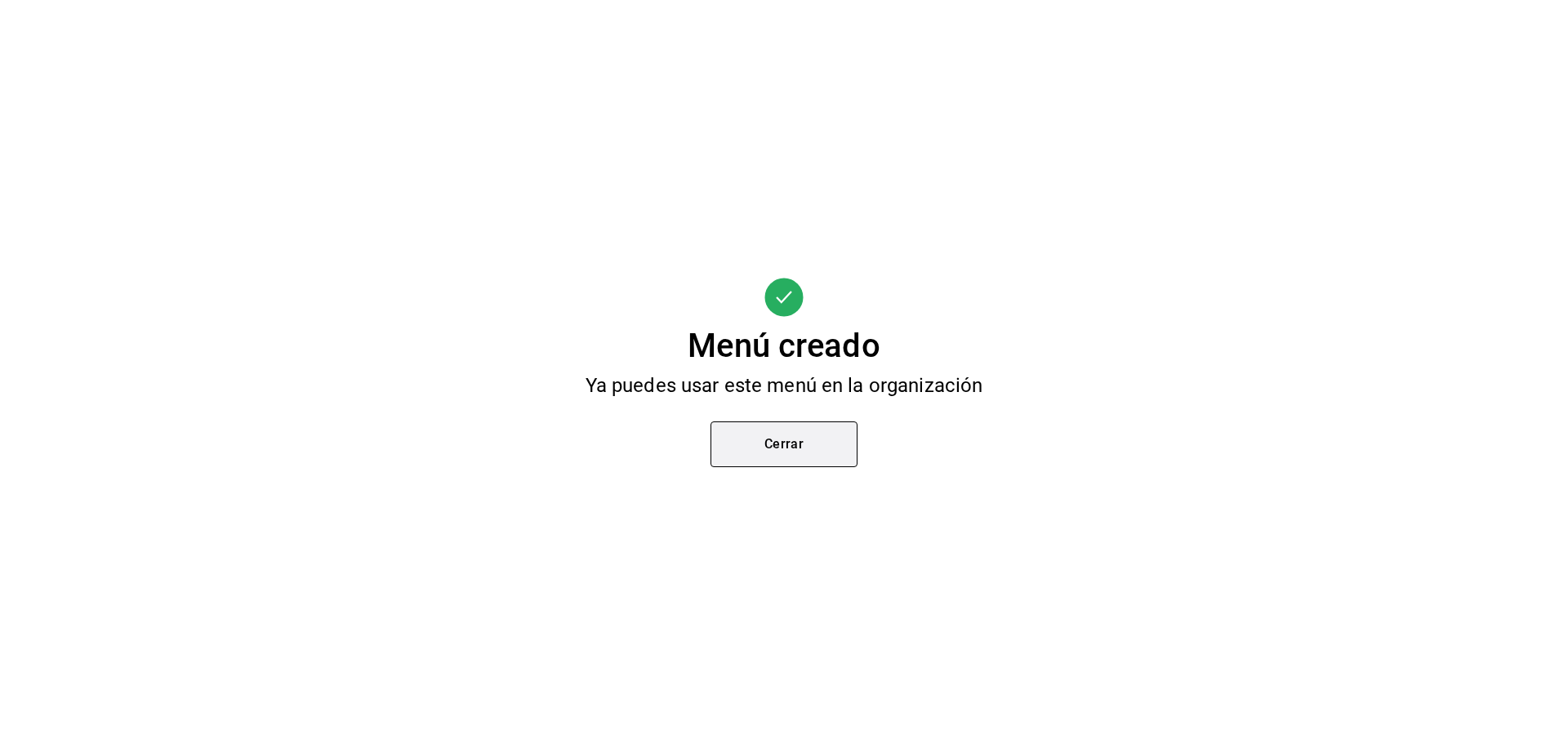
click at [851, 447] on button "Cerrar" at bounding box center [784, 444] width 147 height 46
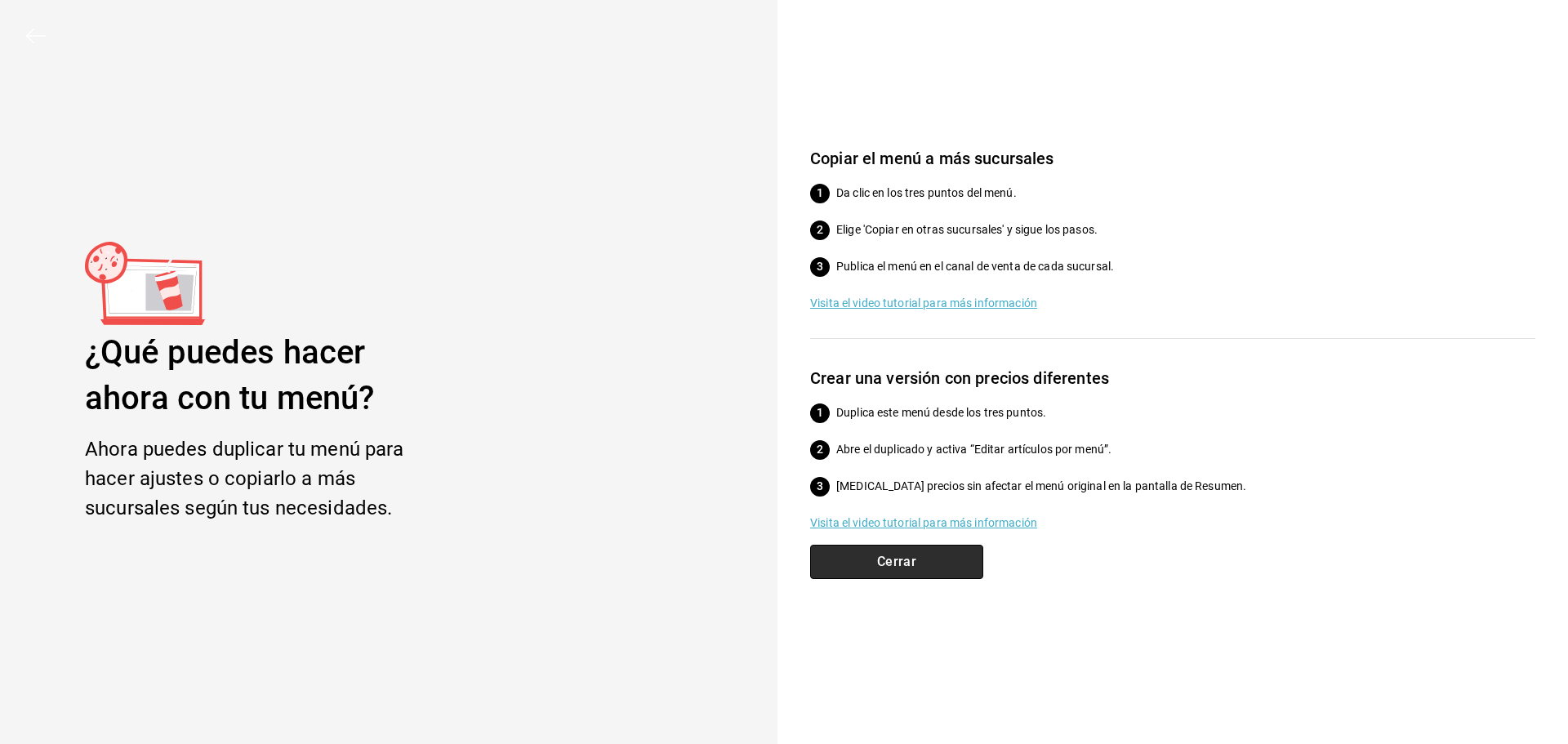
click at [921, 555] on button "Cerrar" at bounding box center [896, 561] width 173 height 34
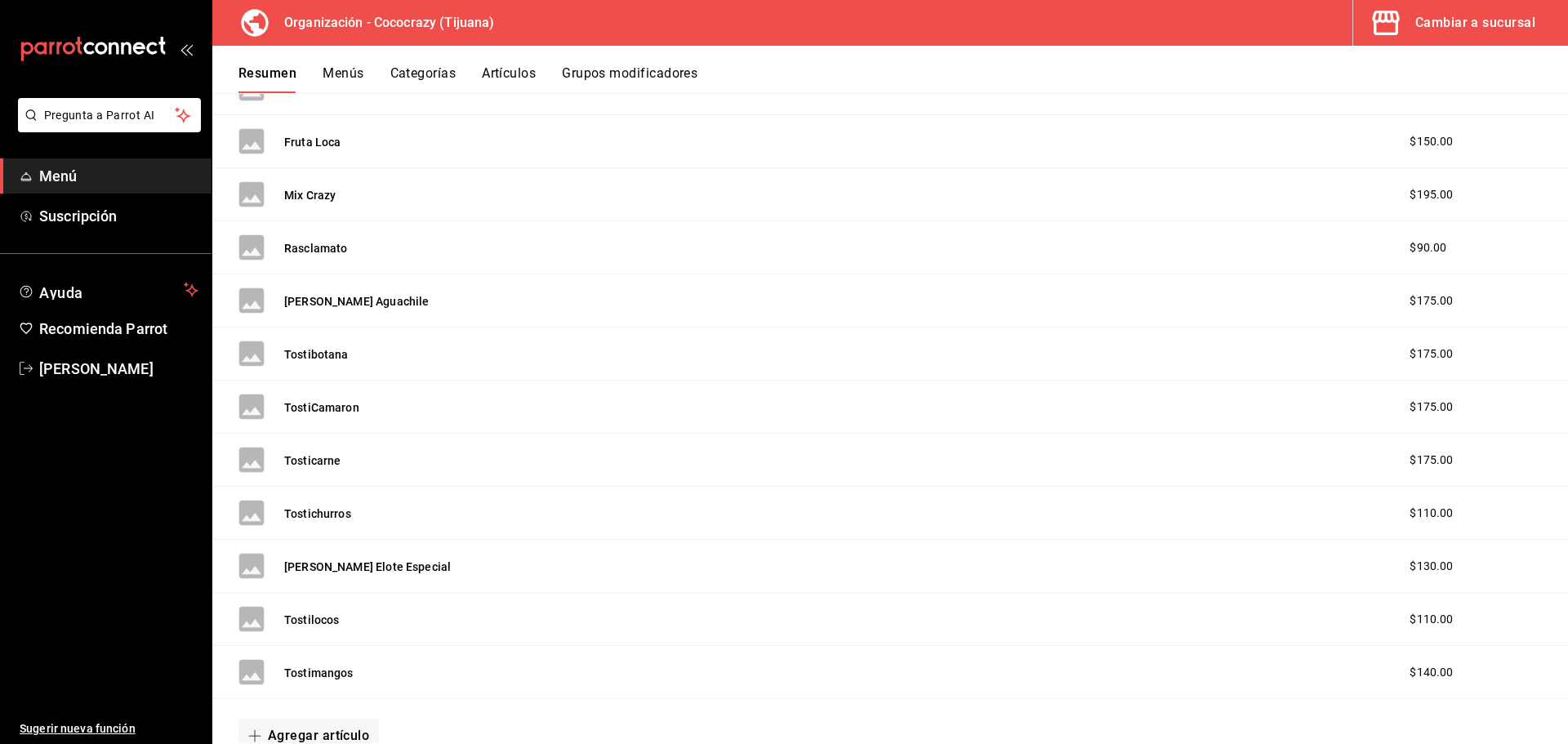
scroll to position [81, 0]
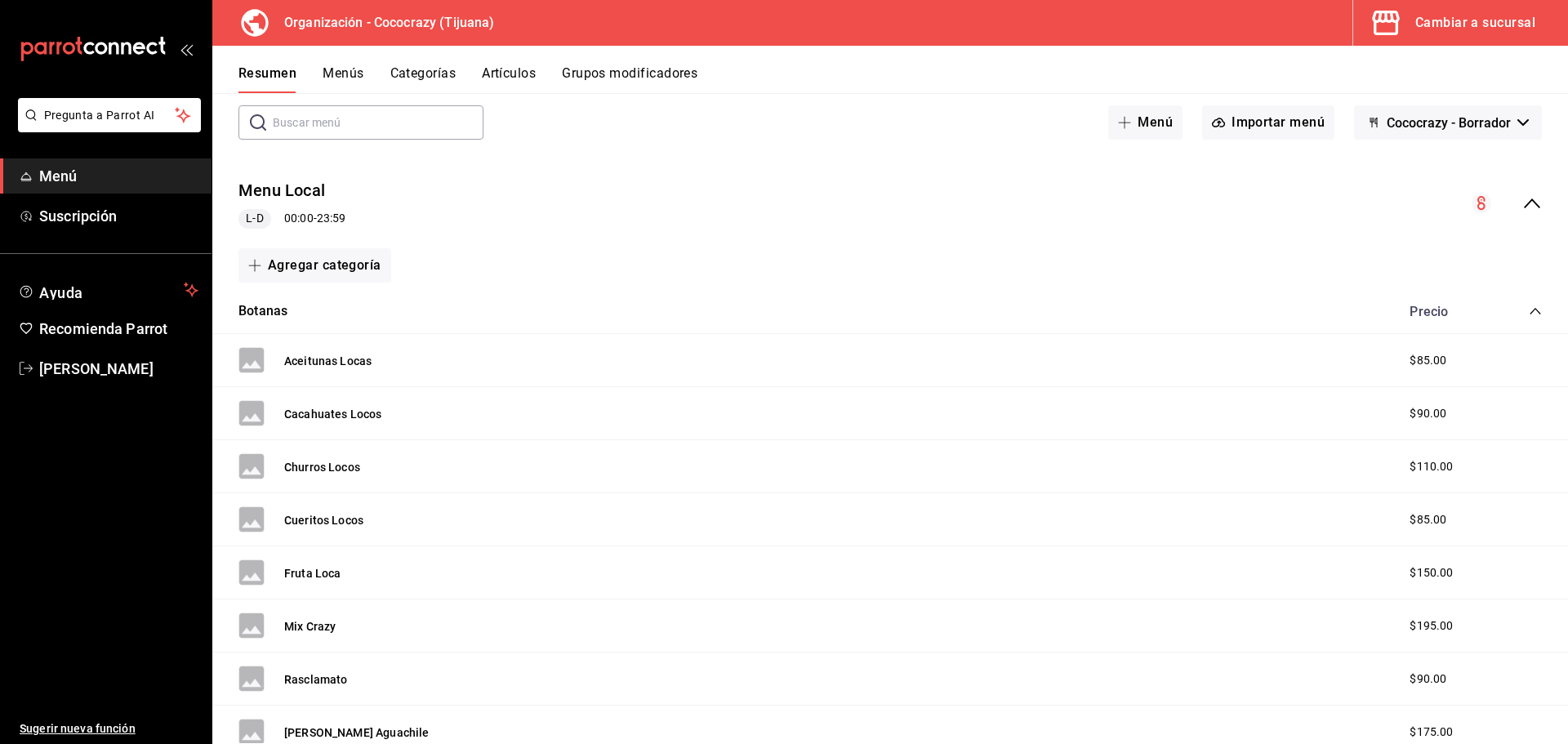
click at [516, 69] on button "Artículos" at bounding box center [508, 78] width 54 height 28
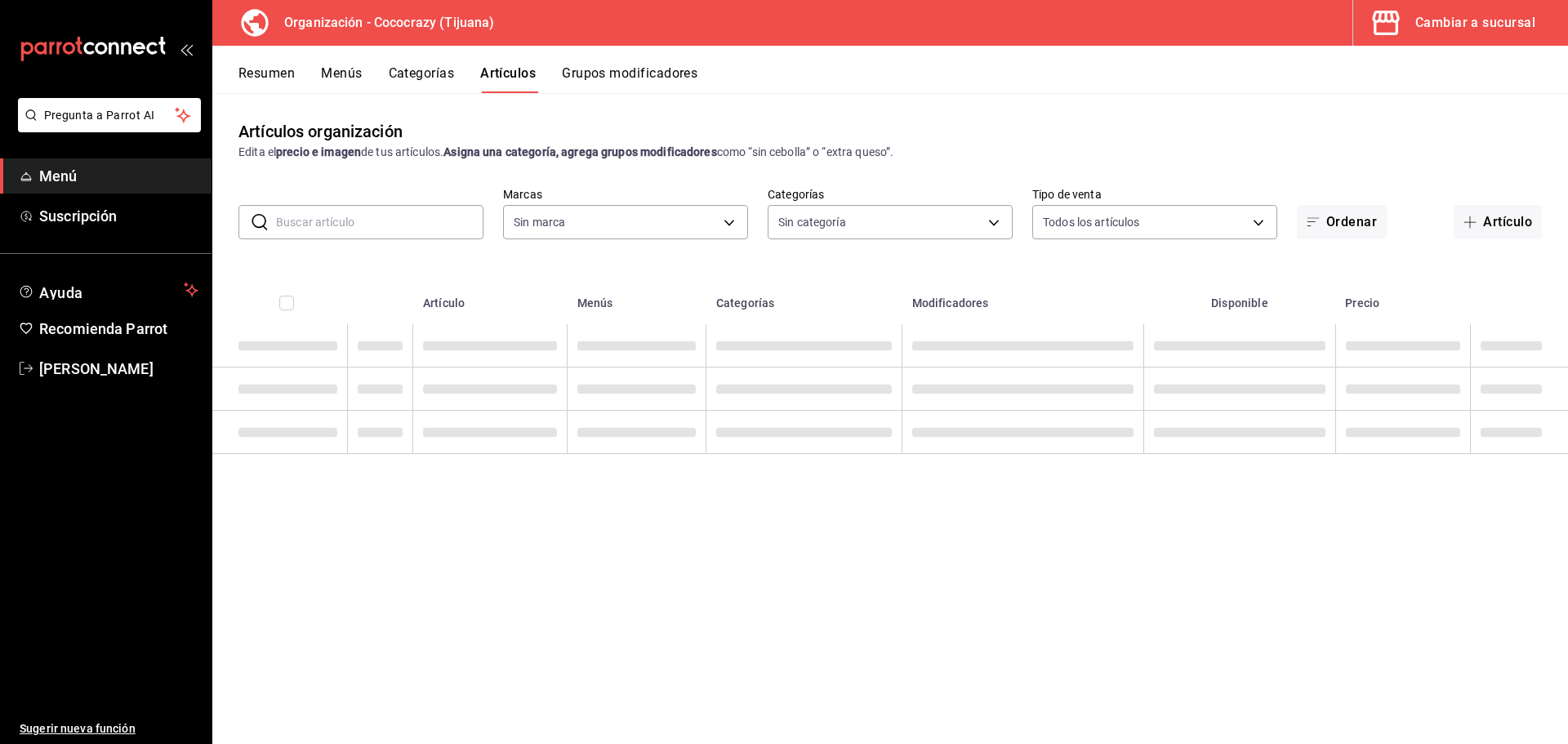
type input "792de1e6-c094-4828-a9be-74aa63e1e752"
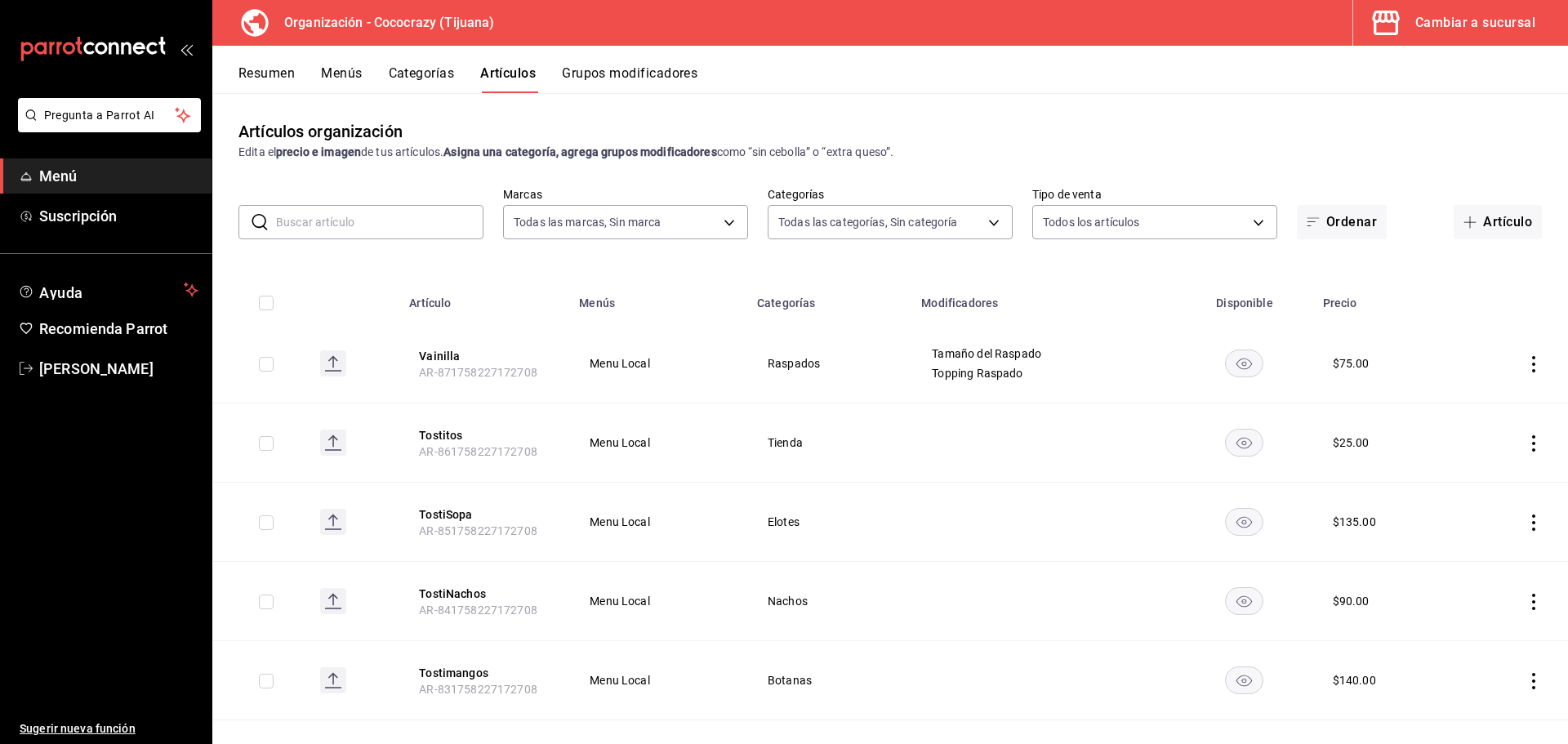
type input "a6d63896-67c9-4279-93d1-389a374a451b,01705319-7bdd-47eb-90f8-2eb0ceb9ef2f,f2d73…"
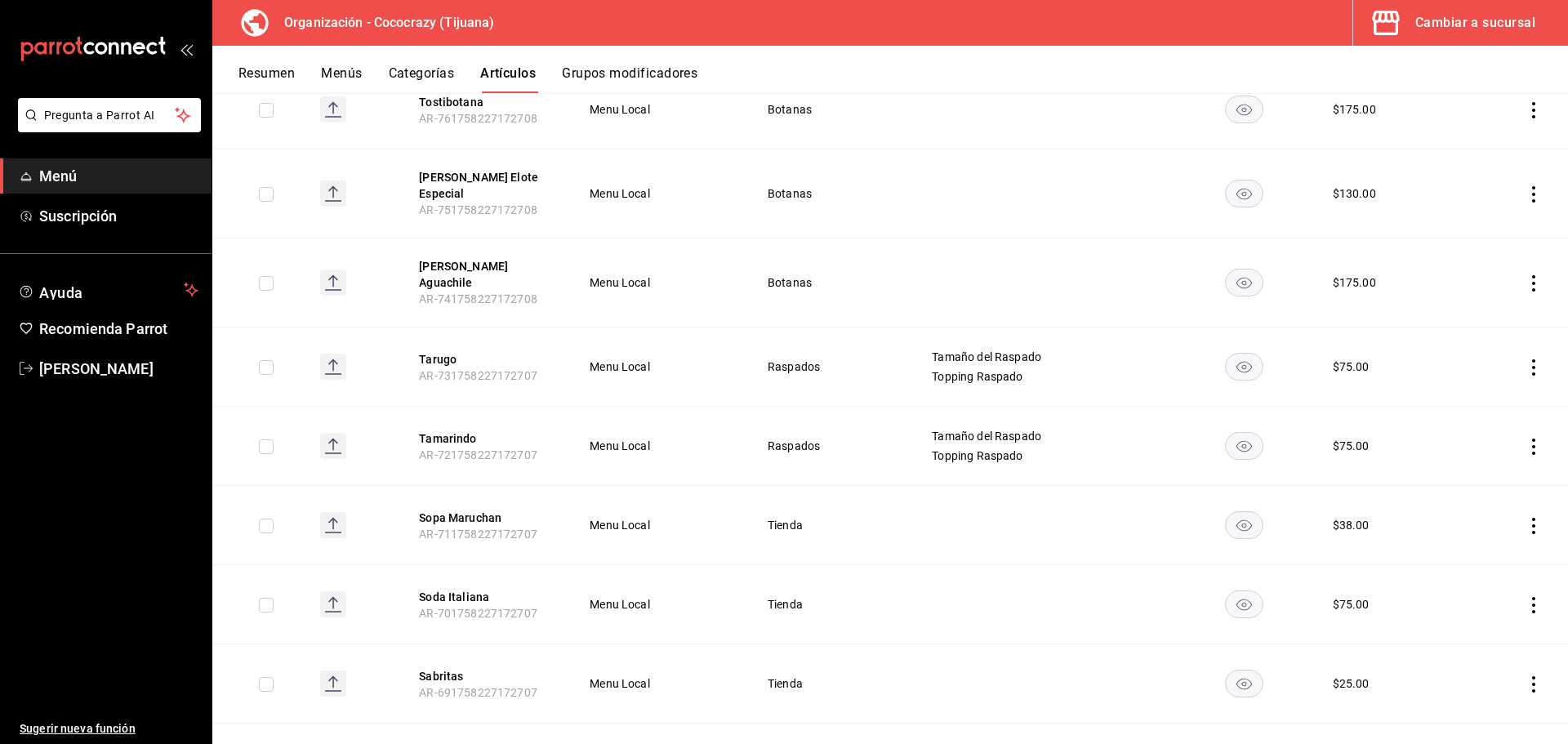
scroll to position [1204, 0]
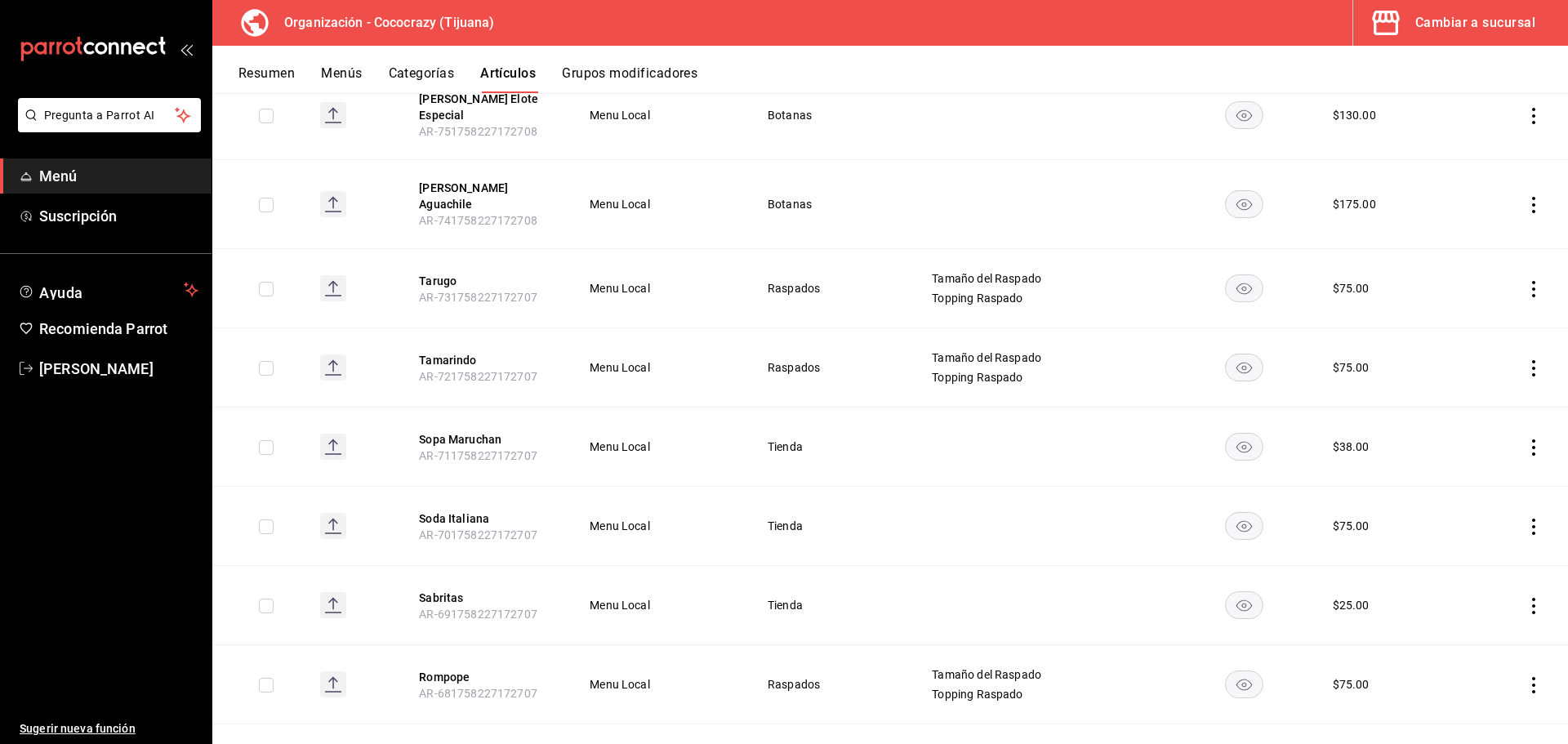
click at [1240, 275] on rect "availability-product" at bounding box center [1244, 289] width 38 height 27
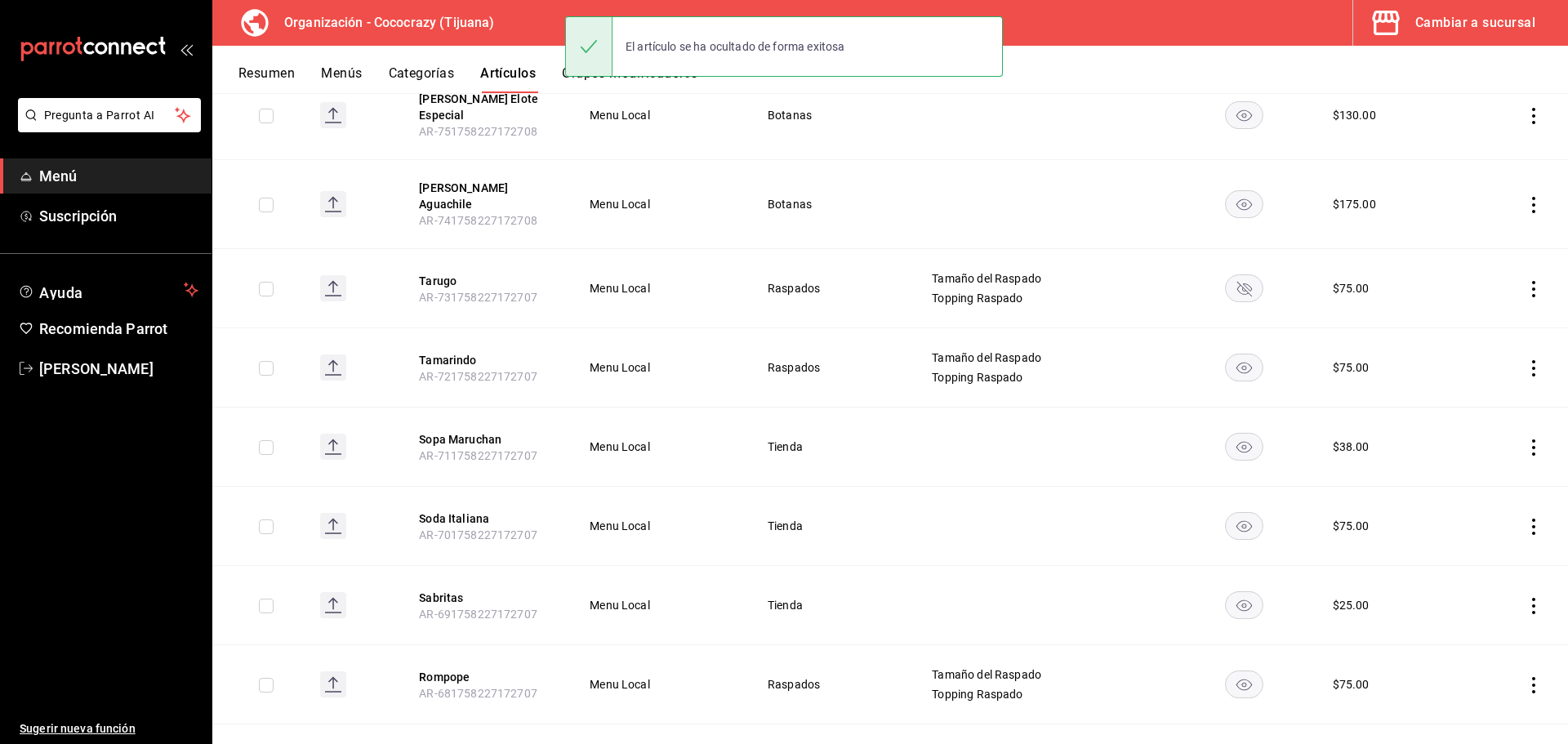
click at [1237, 275] on rect "availability-product" at bounding box center [1244, 289] width 38 height 27
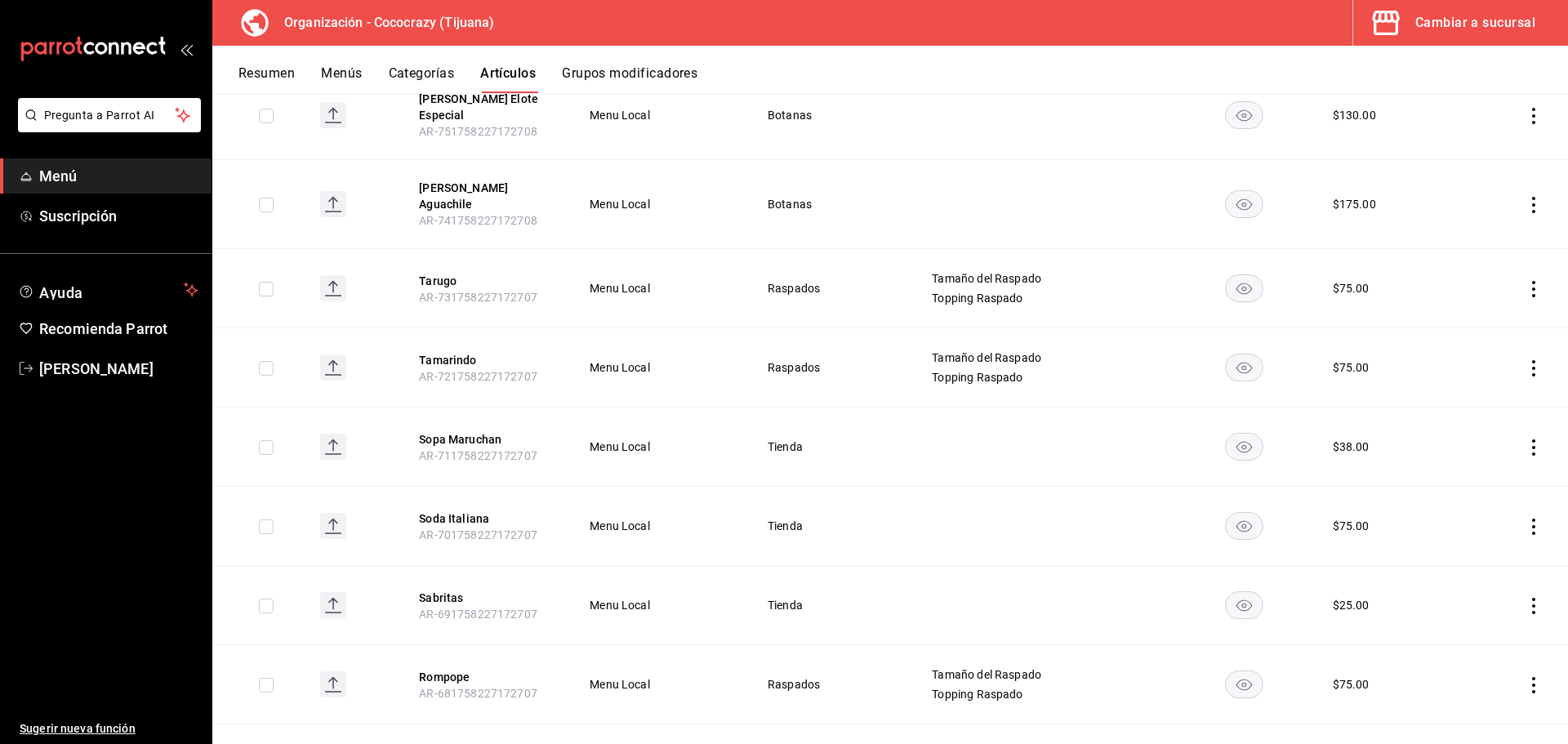
click at [1525, 281] on icon "actions" at bounding box center [1533, 289] width 16 height 16
click at [642, 69] on div at bounding box center [784, 372] width 1568 height 744
drag, startPoint x: 464, startPoint y: 62, endPoint x: 419, endPoint y: 78, distance: 47.8
click at [450, 68] on div "Resumen Menús Categorías Artículos Grupos modificadores" at bounding box center [889, 69] width 1355 height 47
click at [419, 78] on button "Categorías" at bounding box center [421, 78] width 66 height 28
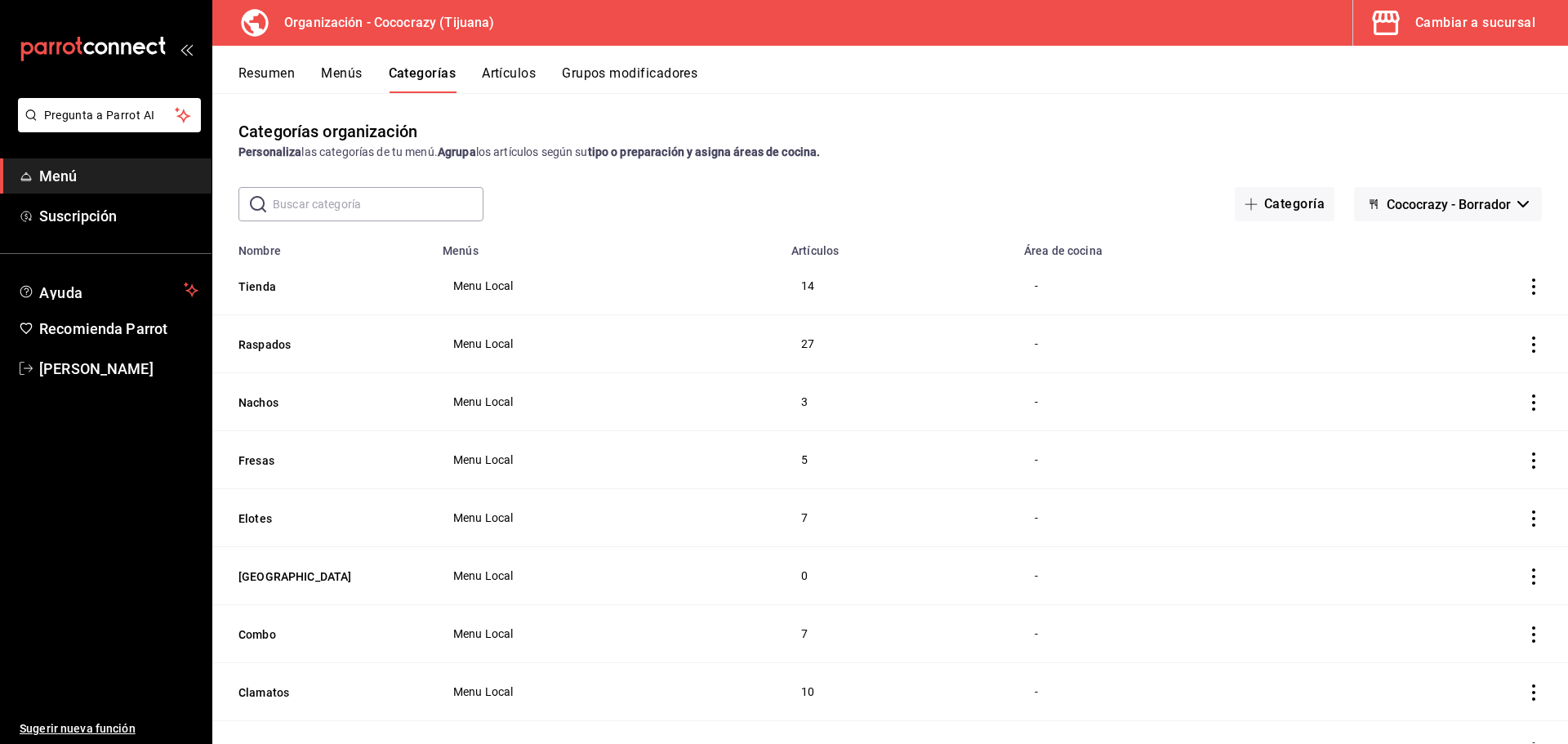
scroll to position [76, 0]
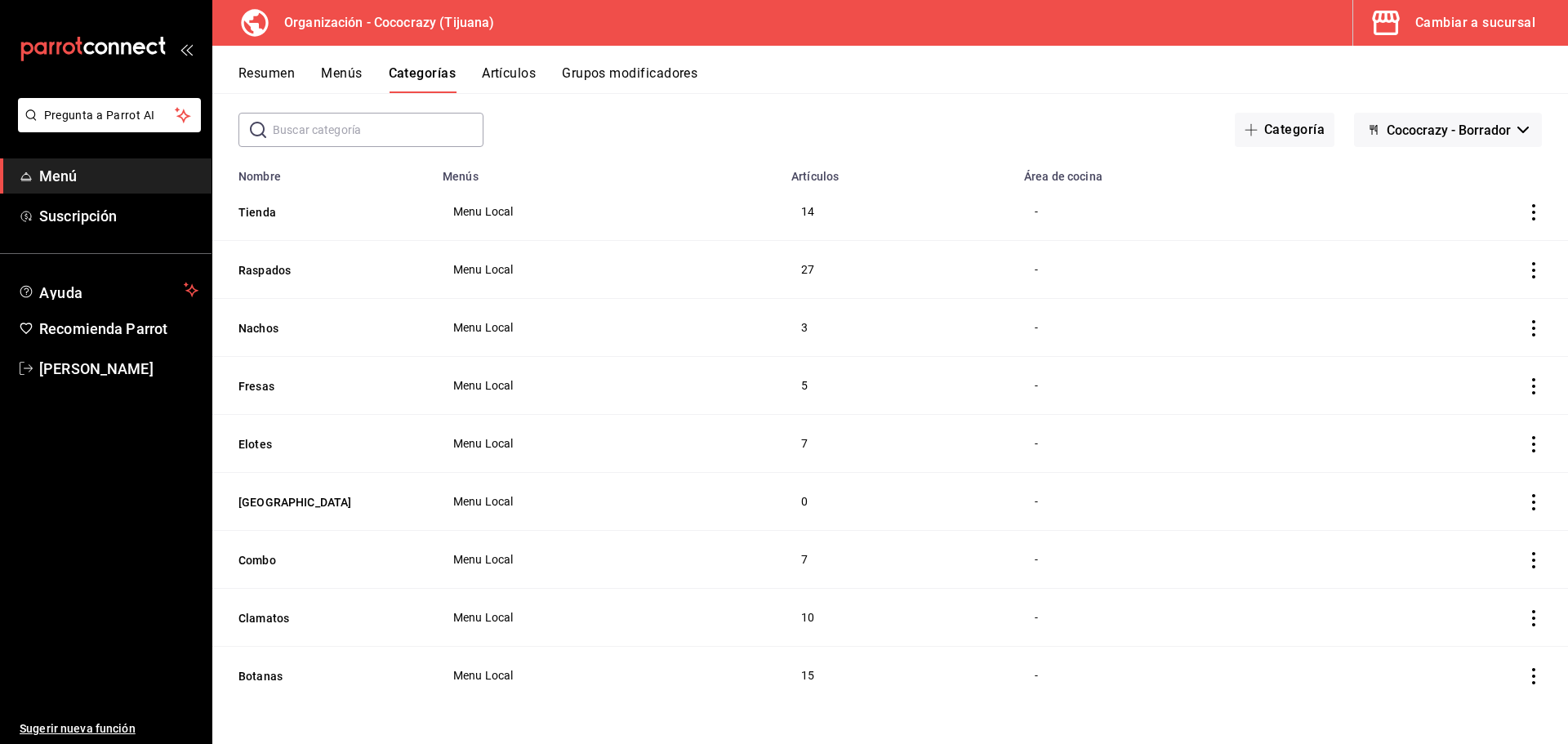
click at [1525, 499] on icon "actions" at bounding box center [1533, 502] width 16 height 16
drag, startPoint x: 1108, startPoint y: 109, endPoint x: 1155, endPoint y: 124, distance: 49.3
click at [1109, 108] on div at bounding box center [784, 372] width 1568 height 744
click at [517, 71] on button "Artículos" at bounding box center [508, 78] width 54 height 28
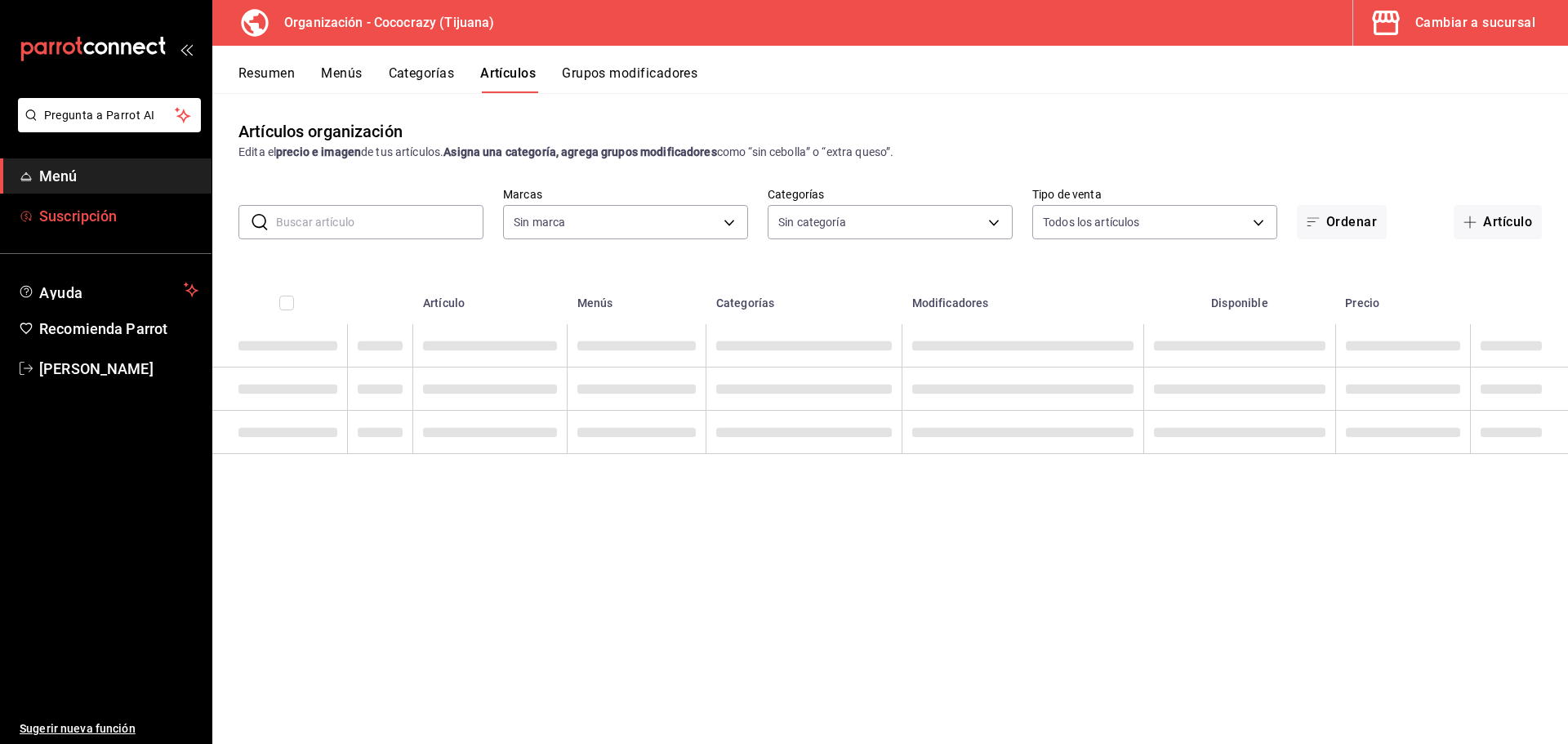
type input "a6d63896-67c9-4279-93d1-389a374a451b,01705319-7bdd-47eb-90f8-2eb0ceb9ef2f,f2d73…"
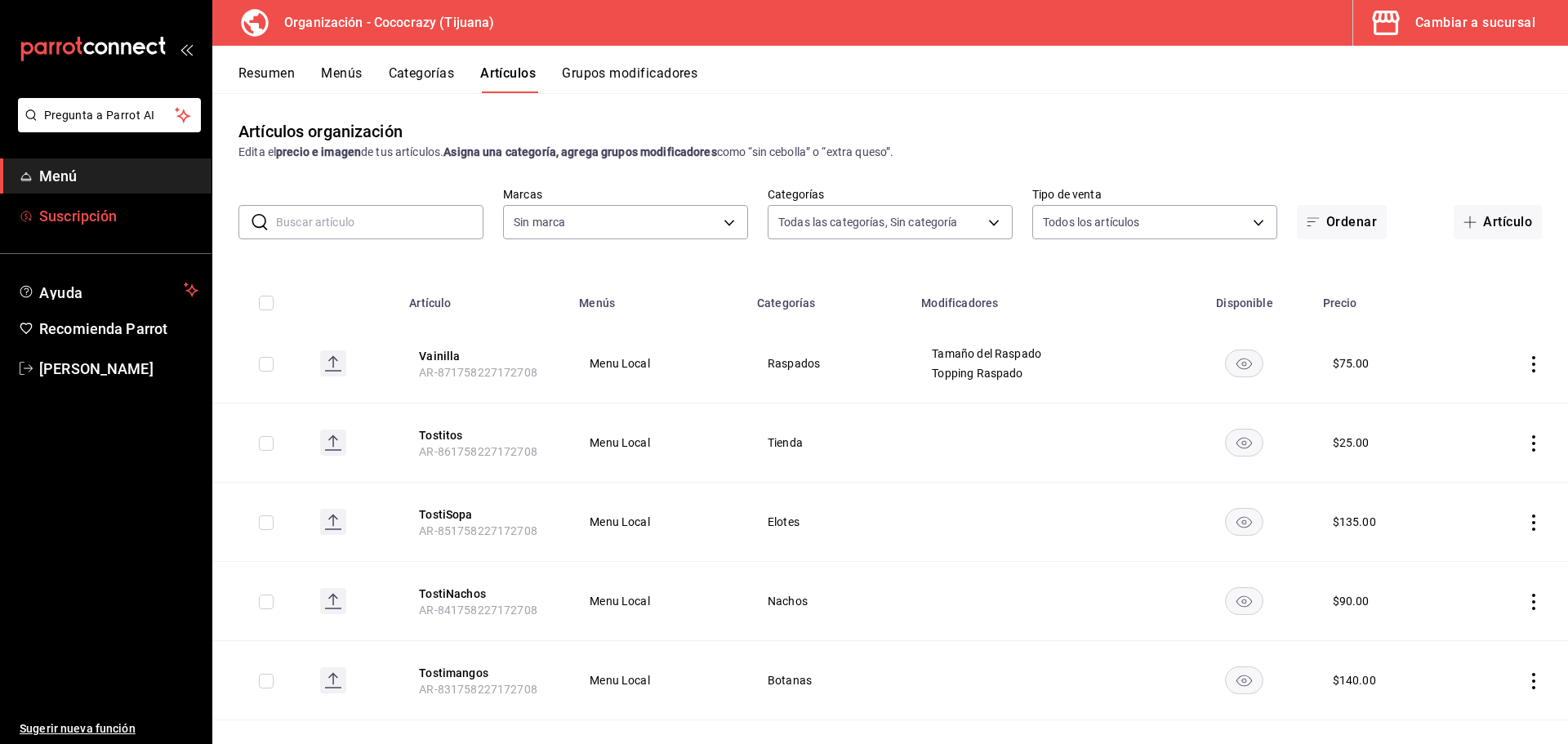
click at [96, 218] on span "Suscripción" at bounding box center [118, 216] width 159 height 22
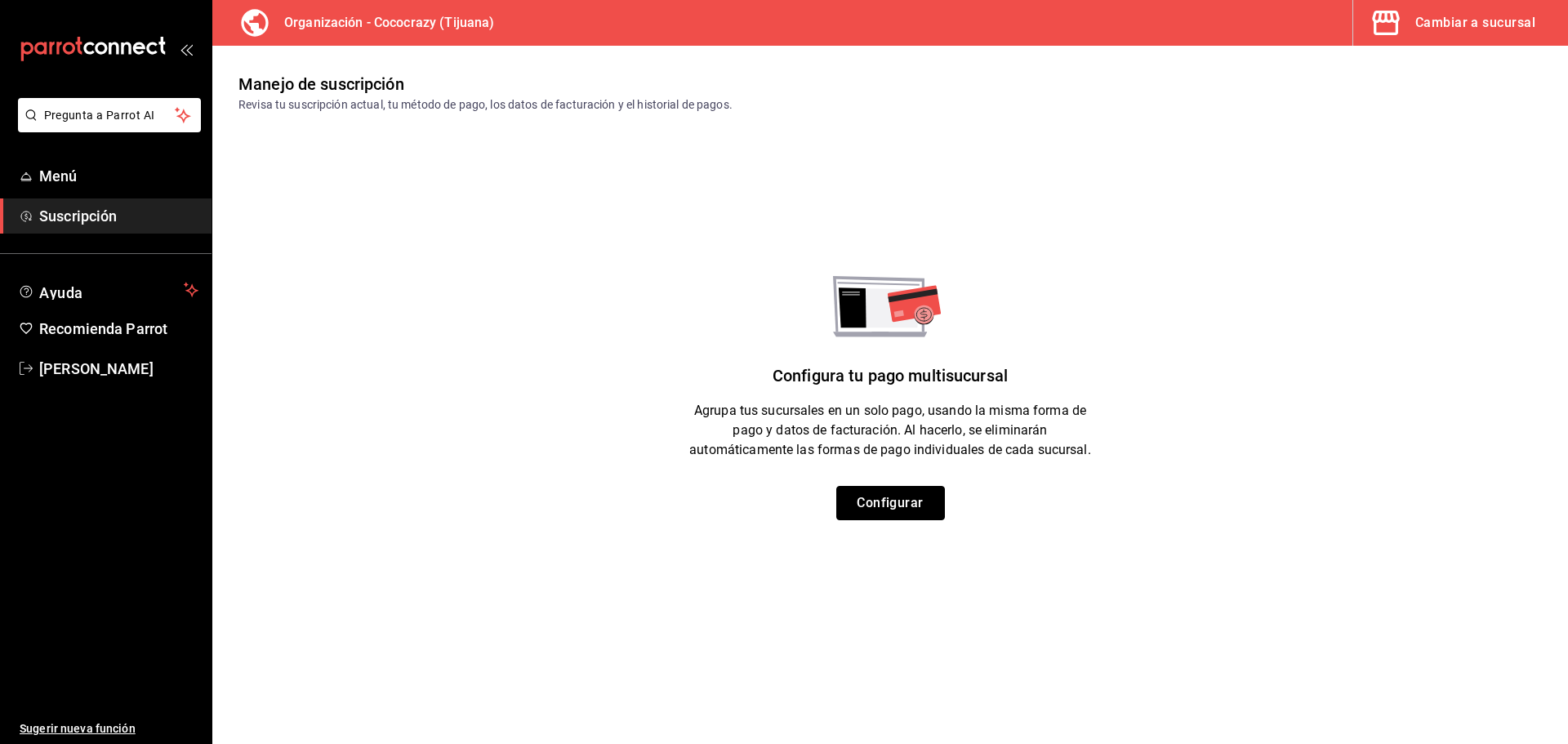
drag, startPoint x: 872, startPoint y: 494, endPoint x: 393, endPoint y: 326, distance: 507.6
click at [429, 337] on div "Configura tu pago multisucursal Agrupa tus sucursales en un solo pago, usando l…" at bounding box center [889, 398] width 1355 height 244
click at [533, 440] on div "Configura tu pago multisucursal Agrupa tus sucursales en un solo pago, usando l…" at bounding box center [889, 398] width 1355 height 244
click at [71, 177] on span "Menú" at bounding box center [118, 175] width 159 height 22
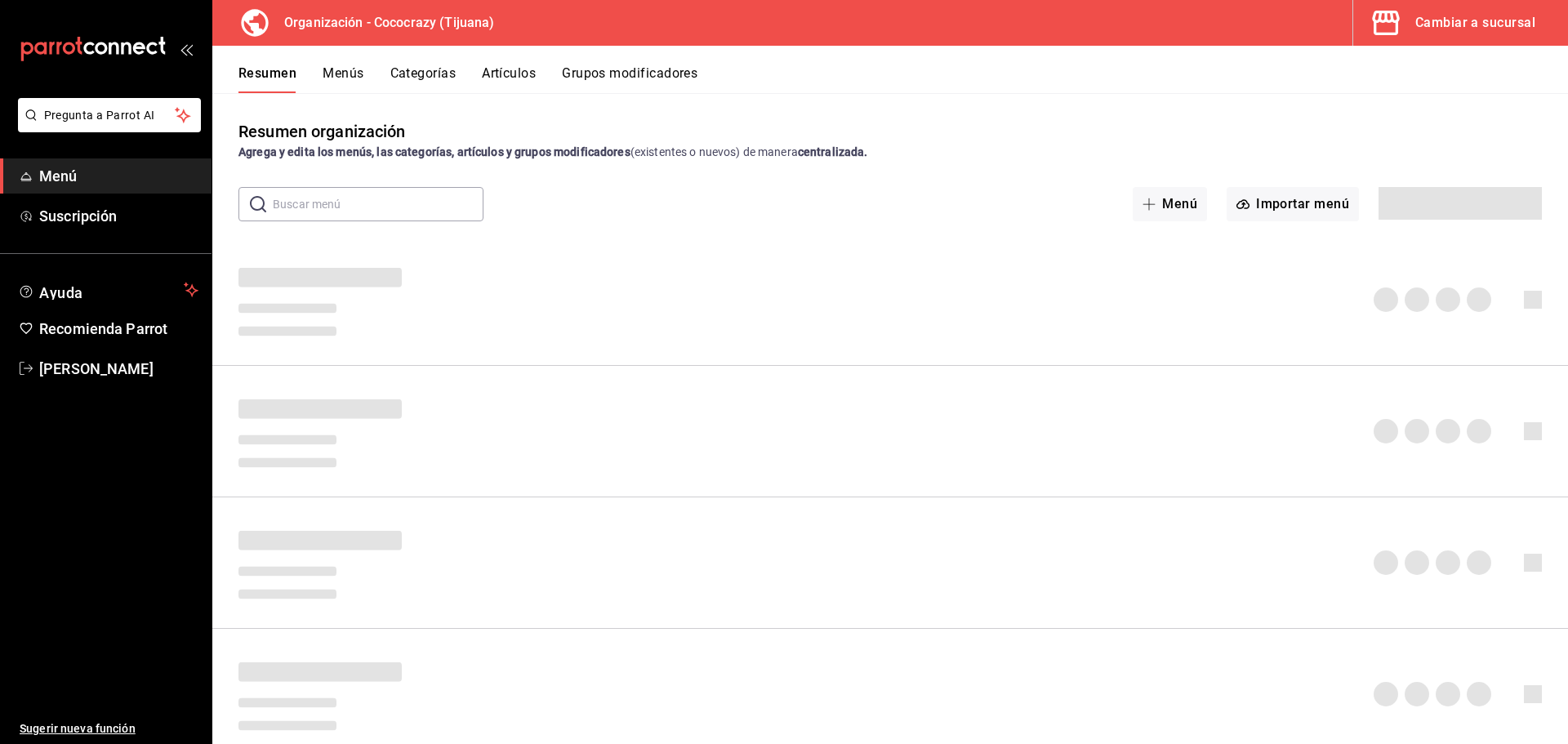
click at [668, 75] on button "Grupos modificadores" at bounding box center [630, 78] width 136 height 28
